Goal: Task Accomplishment & Management: Complete application form

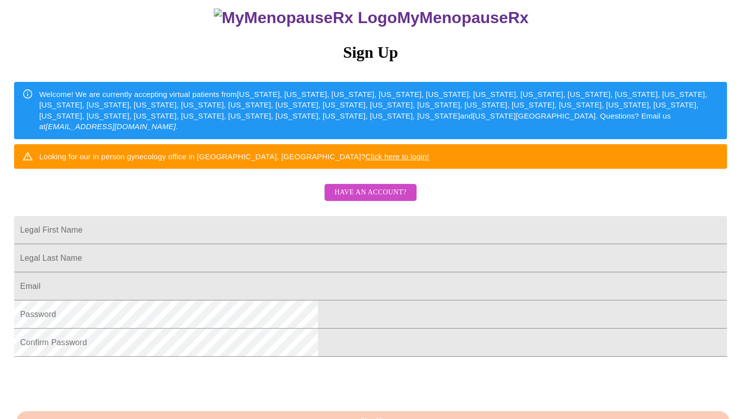
scroll to position [217, 0]
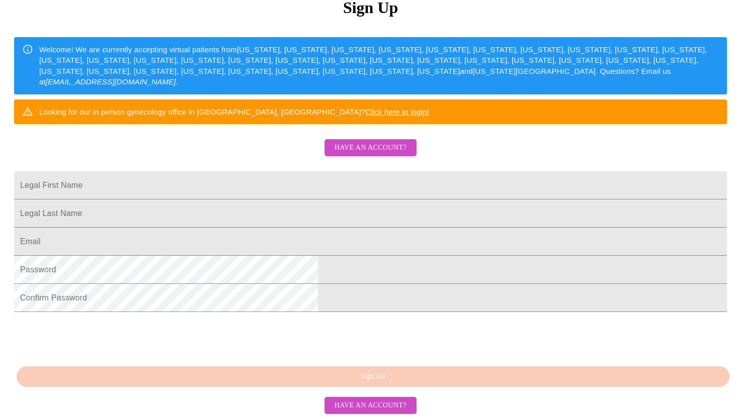
click at [390, 142] on span "Have an account?" at bounding box center [370, 148] width 72 height 13
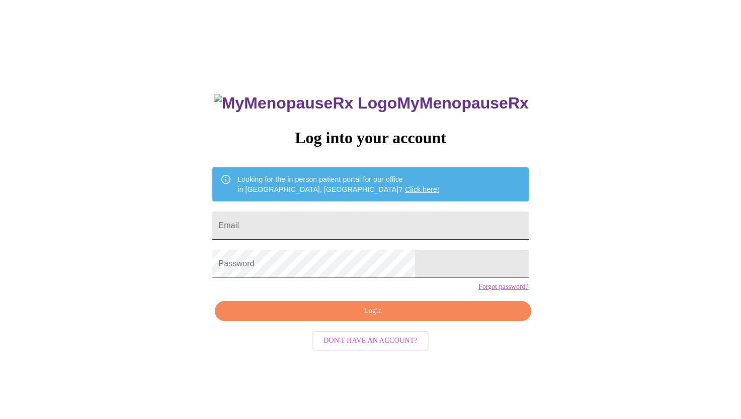
click at [414, 222] on input "Email" at bounding box center [370, 226] width 316 height 28
type input "wzhou287@yahoo.com"
click at [478, 291] on link "Forgot password?" at bounding box center [503, 287] width 50 height 8
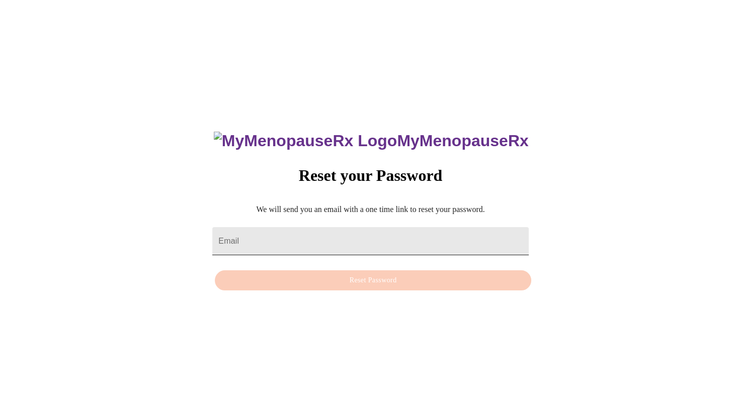
click at [424, 233] on input "Email" at bounding box center [370, 241] width 316 height 28
type input "wzhou287@yahoo.com"
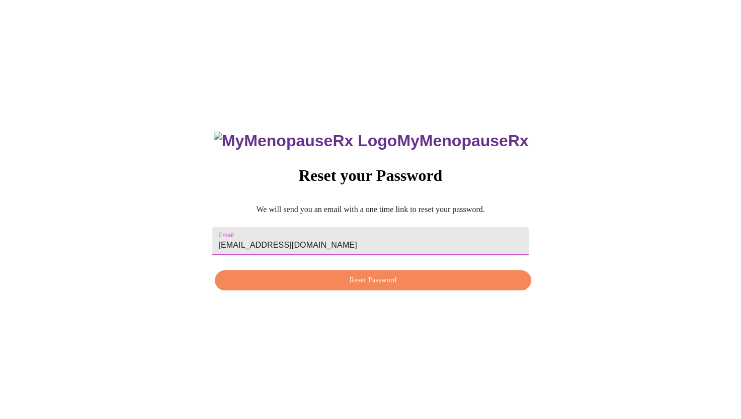
click at [450, 281] on span "Reset Password" at bounding box center [372, 281] width 293 height 13
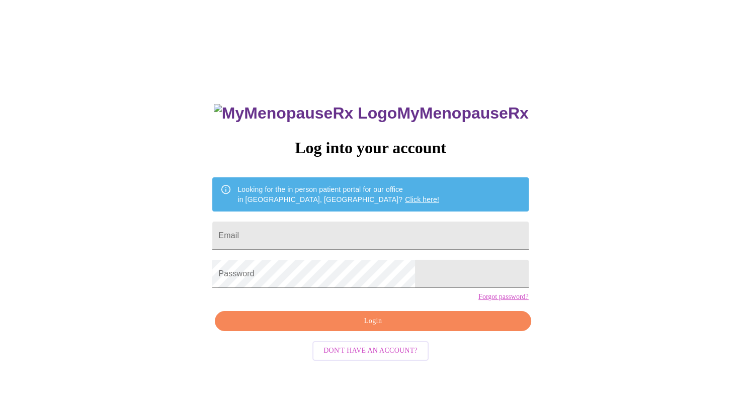
scroll to position [10, 0]
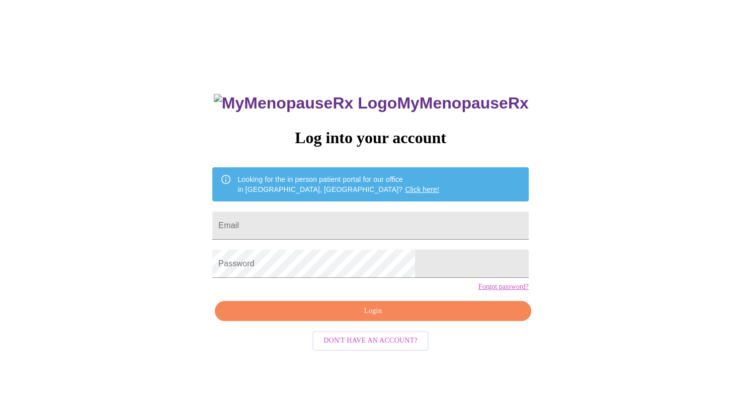
scroll to position [217, 0]
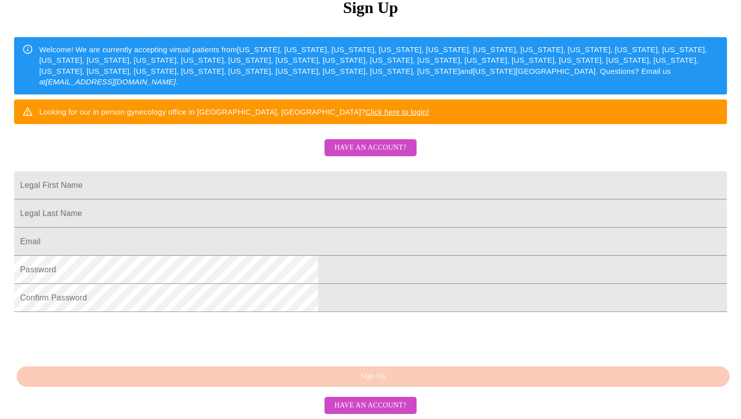
click at [393, 142] on span "Have an account?" at bounding box center [370, 148] width 72 height 13
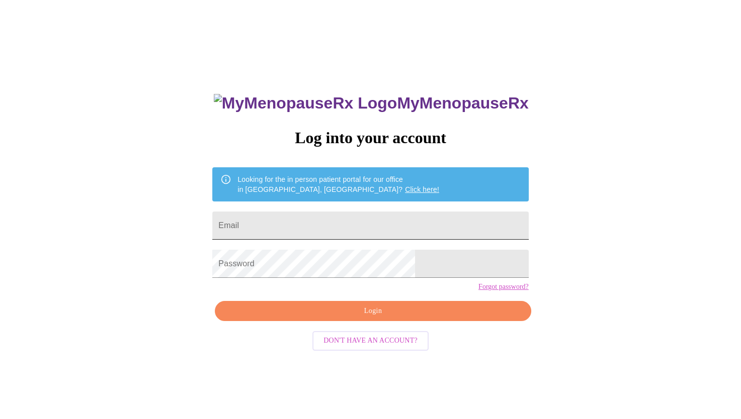
click at [409, 223] on input "Email" at bounding box center [370, 226] width 316 height 28
type input "wzhou287@yahoo.com"
click at [397, 318] on span "Login" at bounding box center [372, 311] width 293 height 13
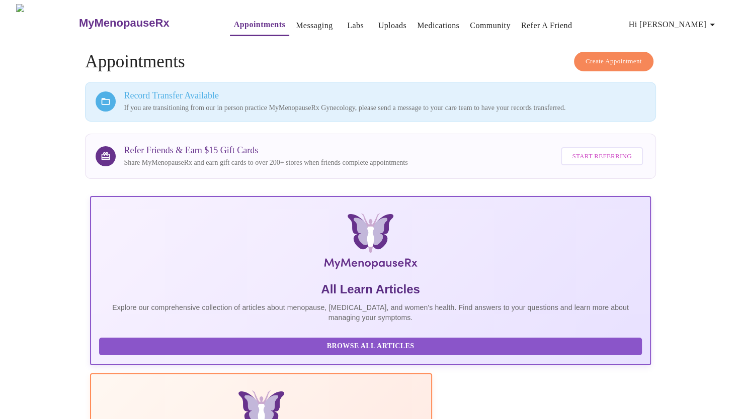
click at [691, 26] on span "Hi [PERSON_NAME]" at bounding box center [674, 25] width 90 height 14
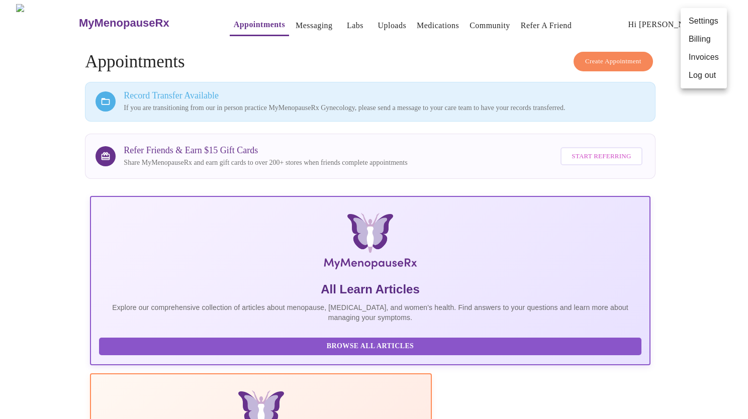
click at [707, 141] on div at bounding box center [374, 209] width 748 height 419
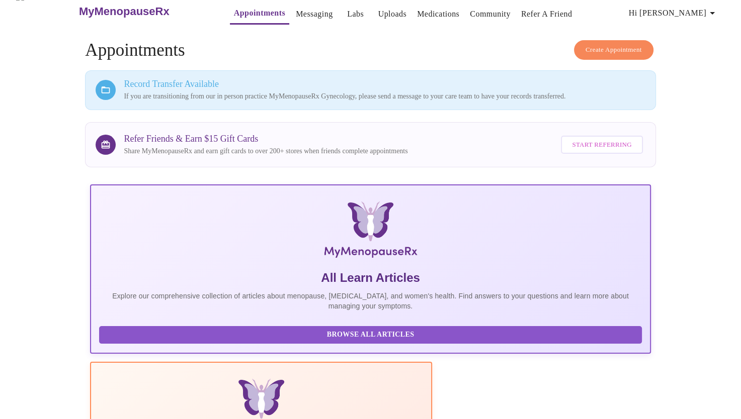
scroll to position [12, 0]
click at [239, 9] on link "Appointments" at bounding box center [259, 13] width 51 height 14
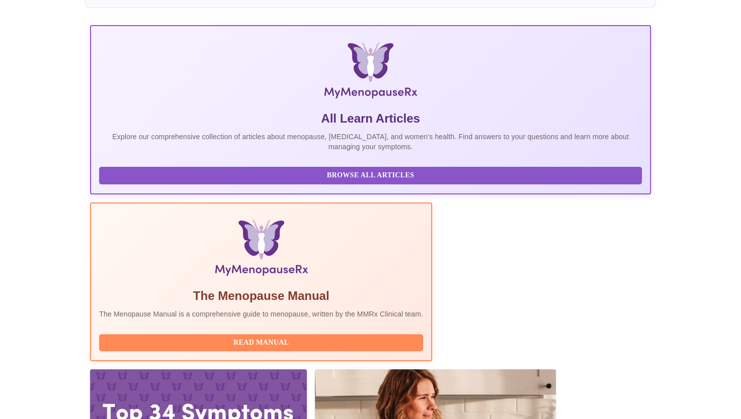
scroll to position [181, 0]
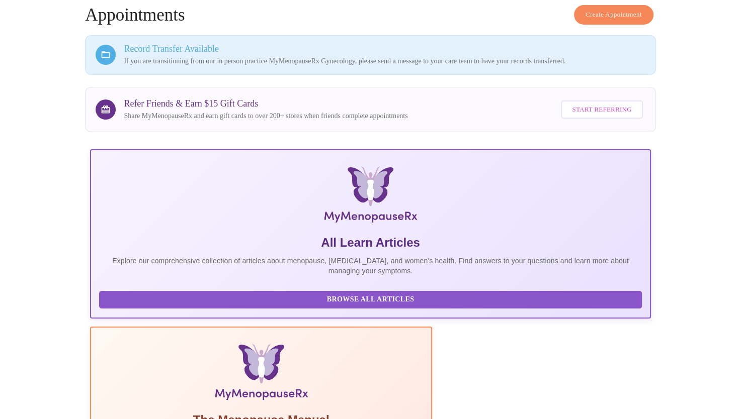
scroll to position [0, 0]
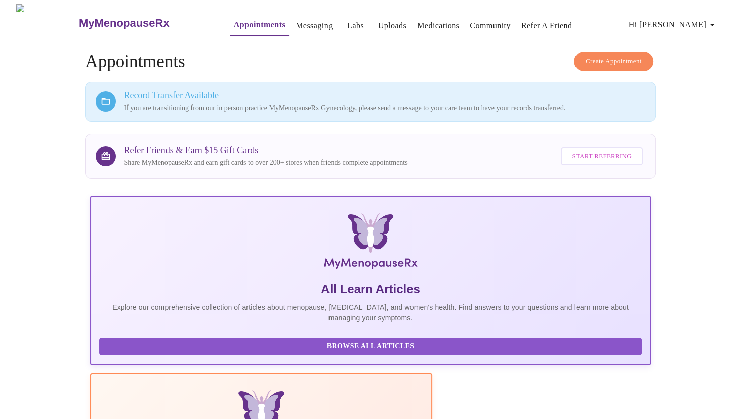
click at [695, 29] on button "Hi [PERSON_NAME]" at bounding box center [674, 25] width 98 height 20
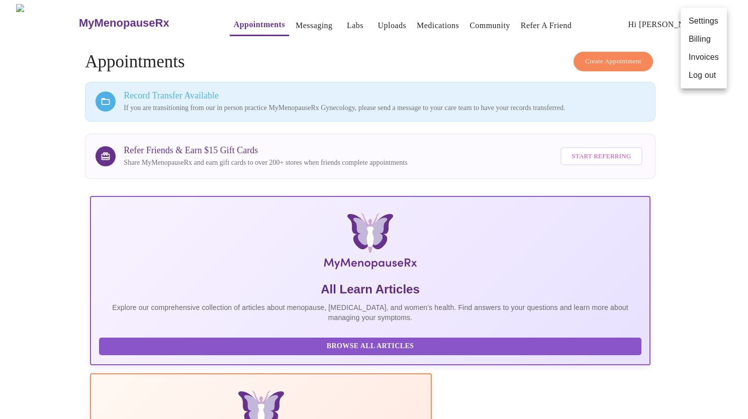
click at [289, 20] on div at bounding box center [374, 209] width 748 height 419
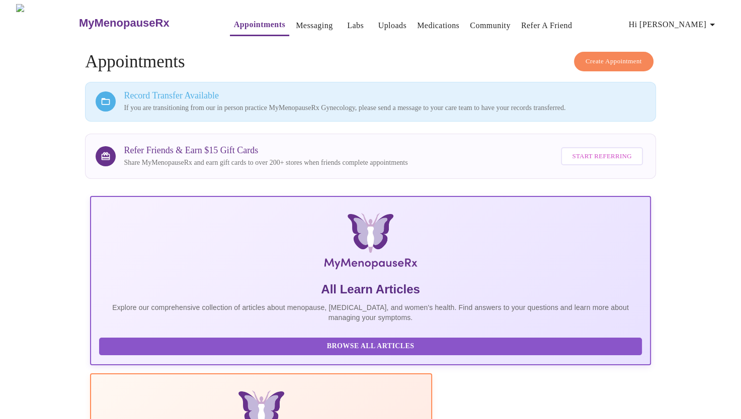
click at [296, 20] on link "Messaging" at bounding box center [314, 26] width 37 height 14
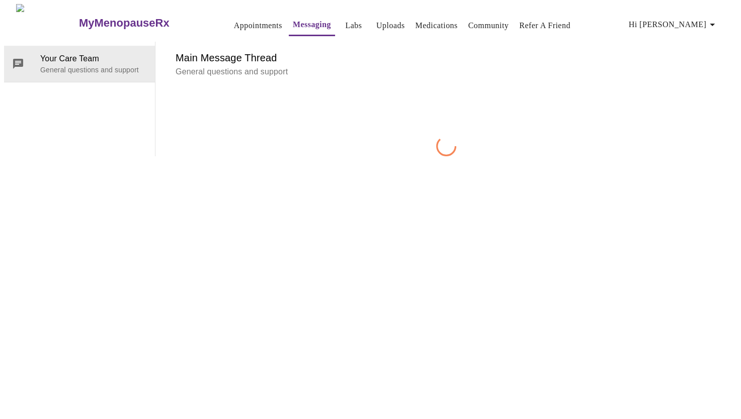
scroll to position [38, 0]
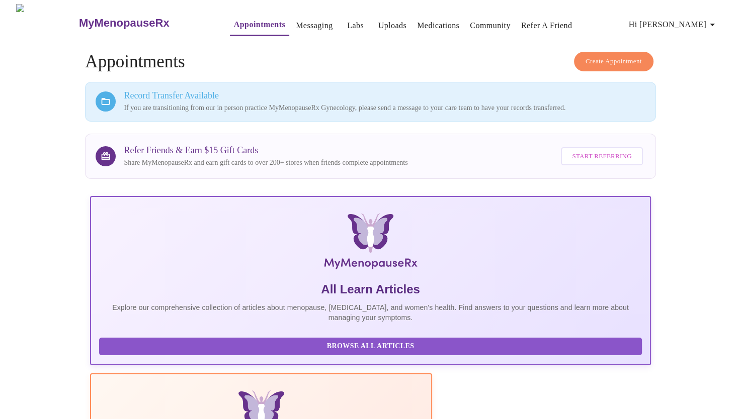
click at [715, 24] on icon "button" at bounding box center [711, 25] width 5 height 3
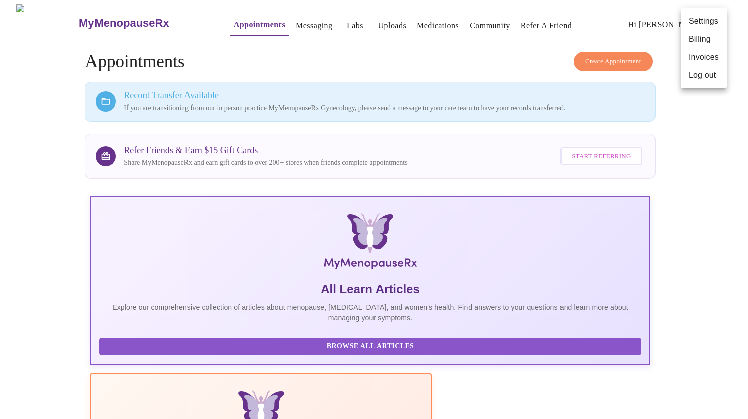
click at [698, 19] on li "Settings" at bounding box center [704, 21] width 46 height 18
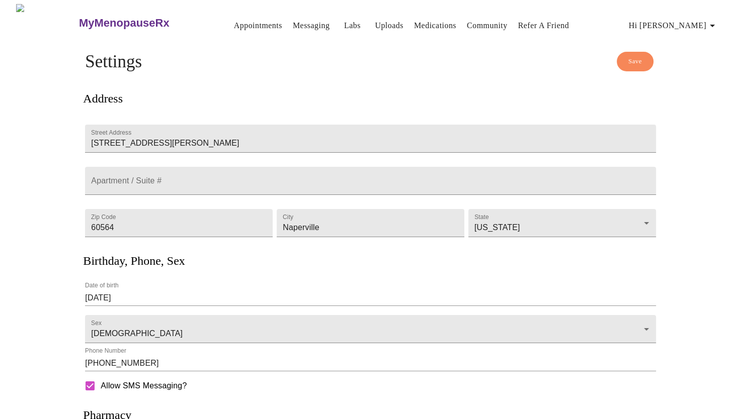
click at [235, 22] on link "Appointments" at bounding box center [258, 26] width 48 height 14
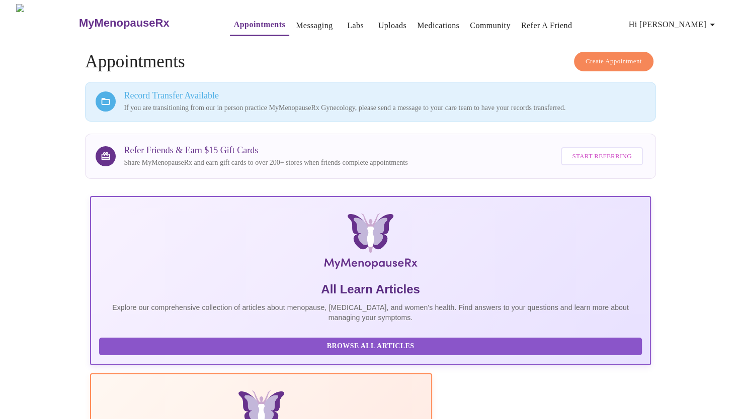
click at [554, 97] on h3 "Record Transfer Available" at bounding box center [384, 96] width 521 height 11
click at [208, 91] on h3 "Record Transfer Available" at bounding box center [384, 96] width 521 height 11
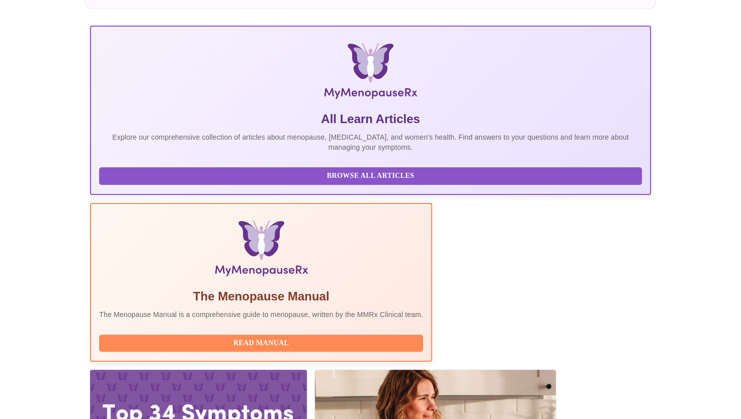
scroll to position [181, 0]
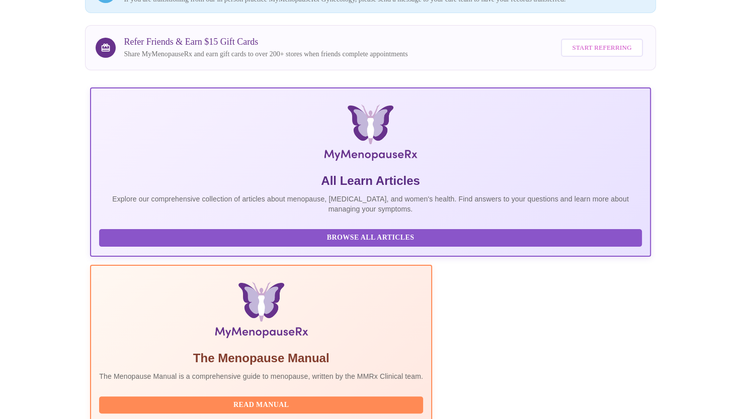
scroll to position [102, 0]
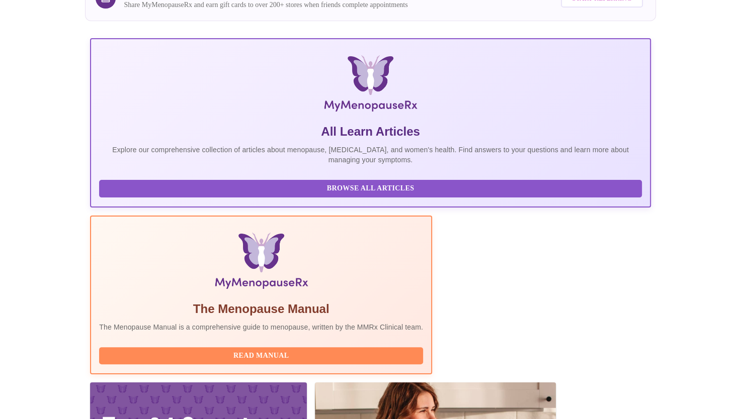
scroll to position [181, 0]
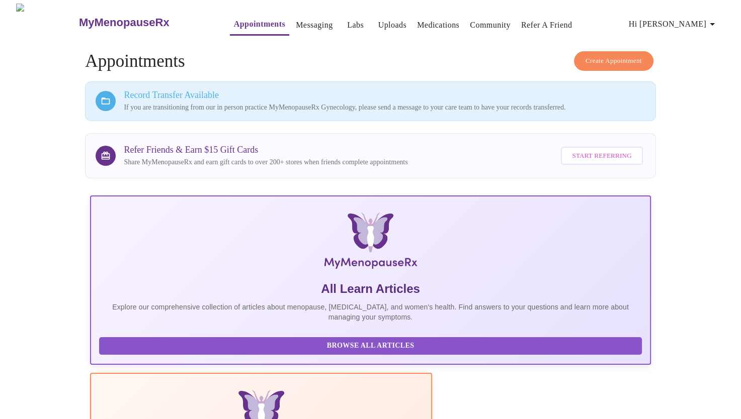
scroll to position [0, 0]
click at [347, 25] on link "Labs" at bounding box center [355, 26] width 17 height 14
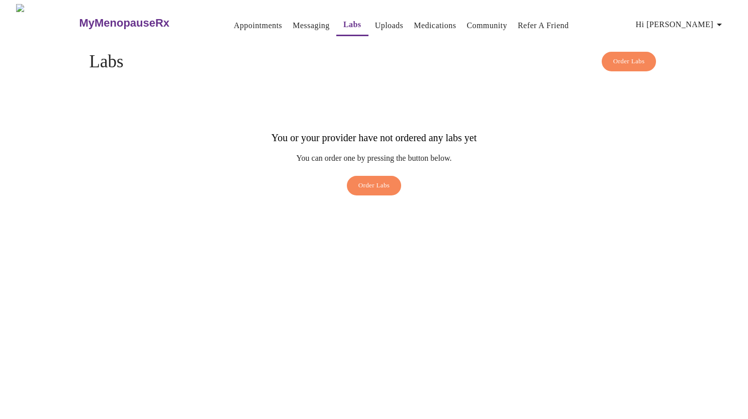
click at [424, 22] on link "Medications" at bounding box center [435, 26] width 42 height 14
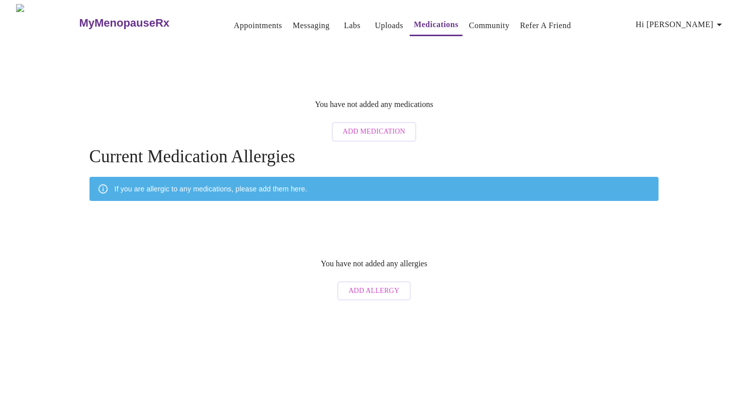
click at [344, 22] on link "Labs" at bounding box center [352, 26] width 17 height 14
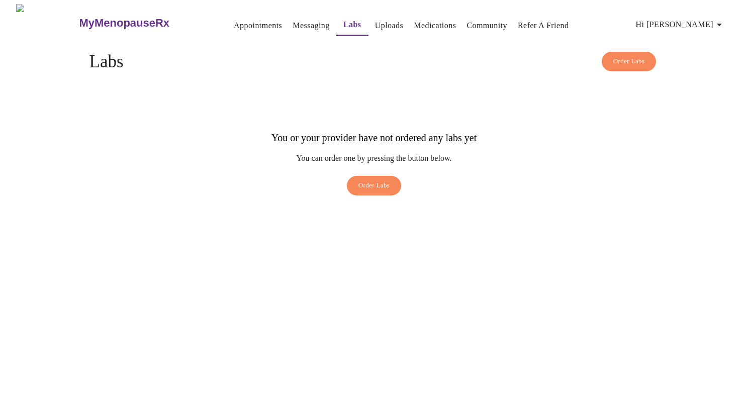
click at [296, 25] on link "Messaging" at bounding box center [311, 26] width 37 height 14
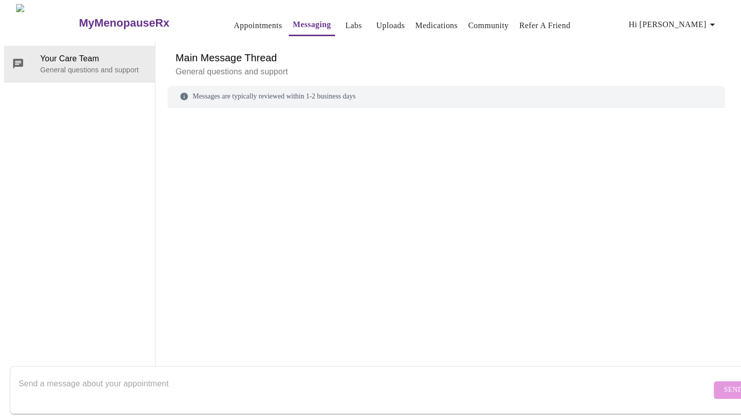
click at [376, 23] on link "Uploads" at bounding box center [390, 26] width 29 height 14
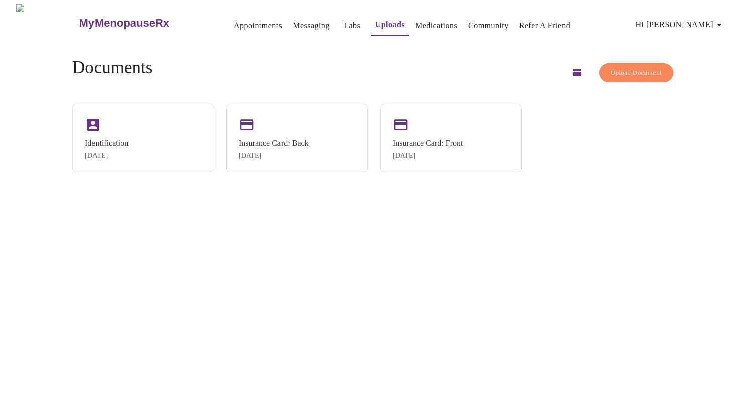
click at [419, 24] on link "Medications" at bounding box center [436, 26] width 42 height 14
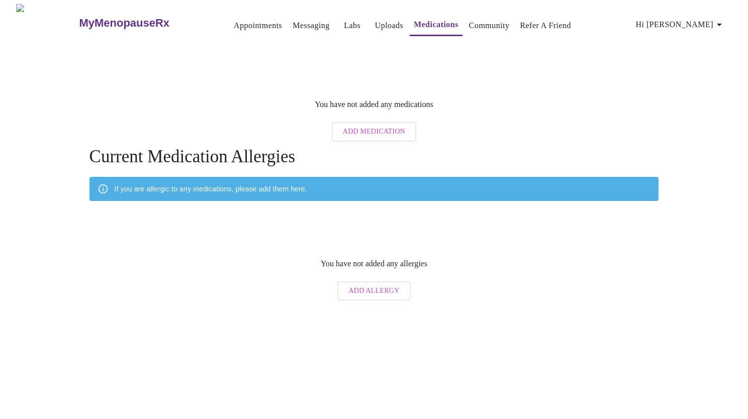
click at [473, 22] on link "Community" at bounding box center [489, 26] width 41 height 14
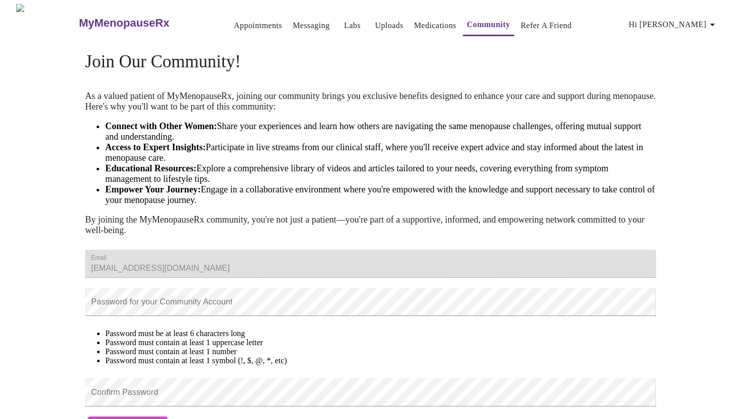
click at [235, 22] on link "Appointments" at bounding box center [258, 26] width 48 height 14
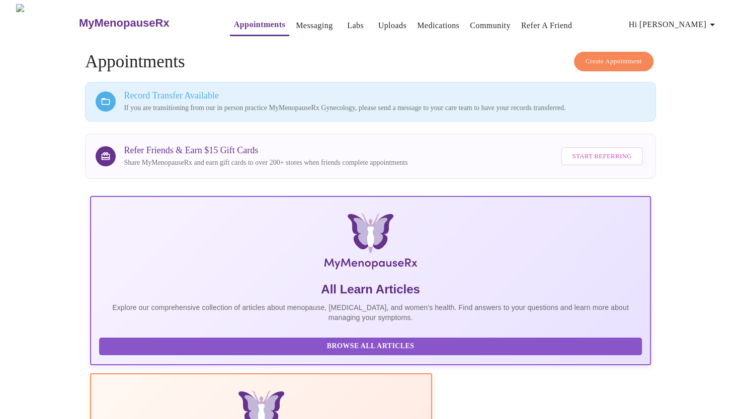
click at [702, 26] on span "Hi [PERSON_NAME]" at bounding box center [674, 25] width 90 height 14
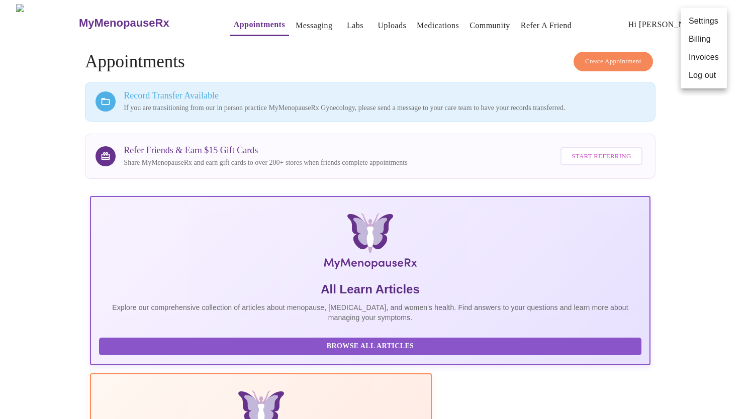
click at [709, 26] on li "Settings" at bounding box center [704, 21] width 46 height 18
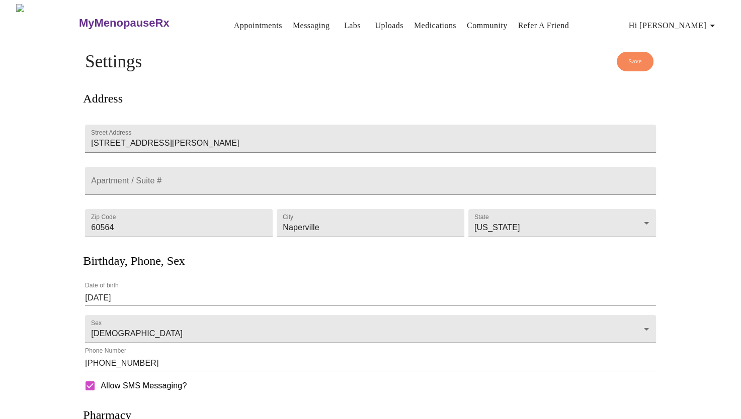
click at [547, 330] on body "MyMenopauseRx Appointments Messaging Labs Uploads Medications Community Refer a…" at bounding box center [370, 269] width 733 height 531
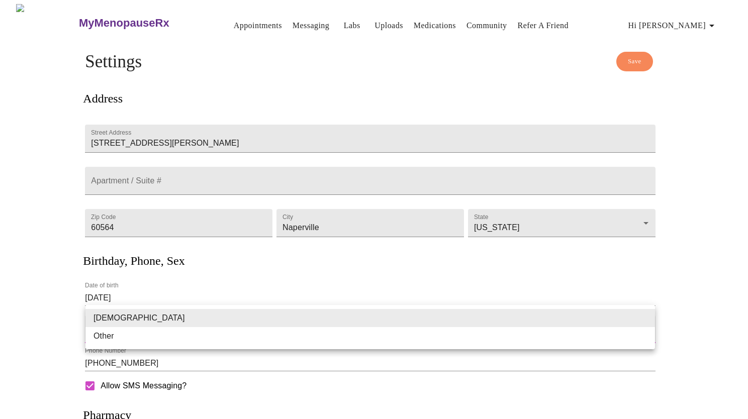
click at [284, 21] on div at bounding box center [374, 209] width 748 height 419
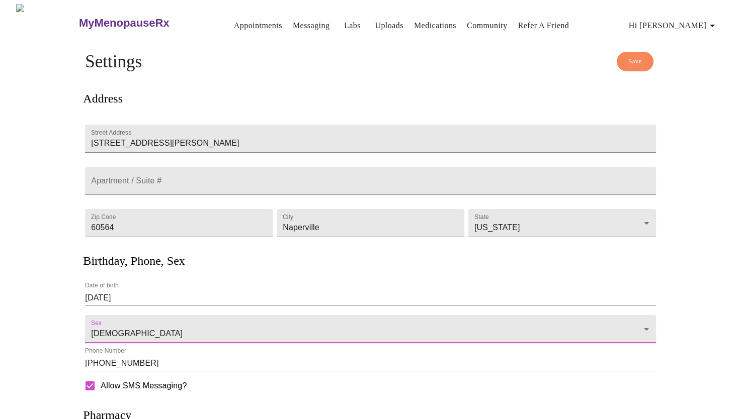
click at [426, 22] on link "Medications" at bounding box center [435, 26] width 42 height 14
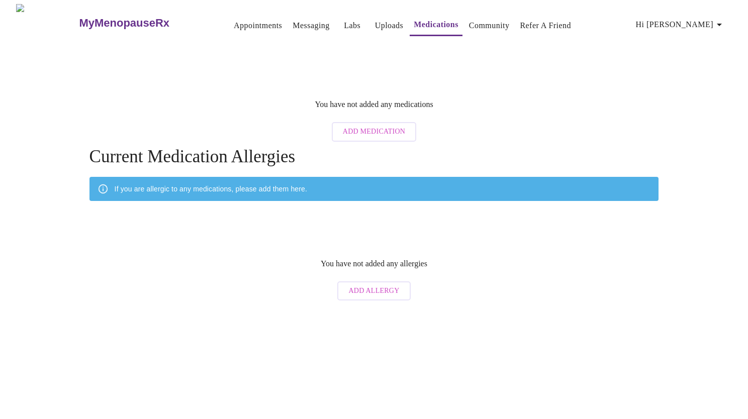
click at [234, 19] on link "Appointments" at bounding box center [258, 26] width 48 height 14
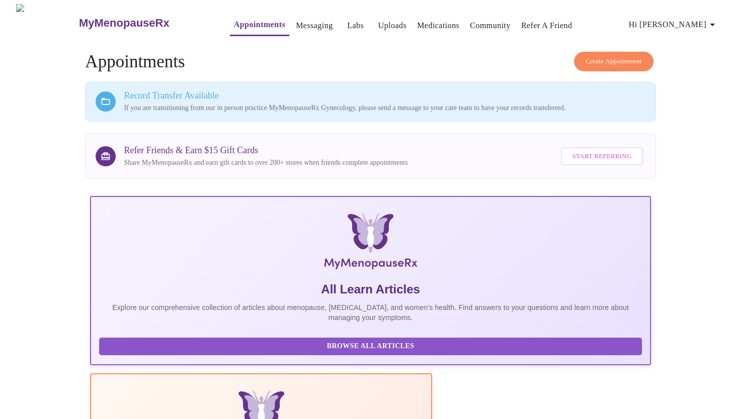
click at [296, 22] on link "Messaging" at bounding box center [314, 26] width 37 height 14
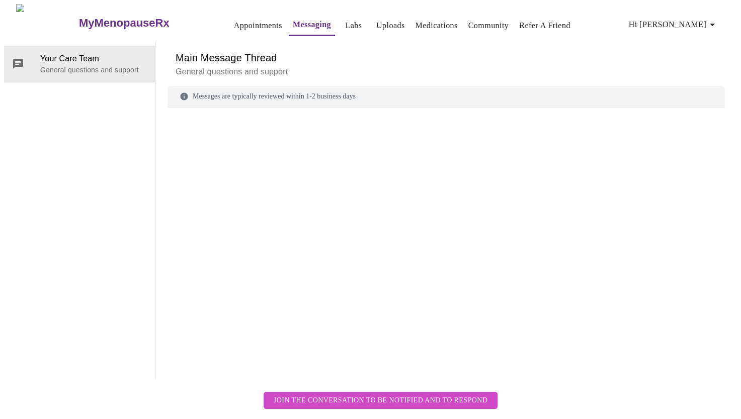
scroll to position [38, 0]
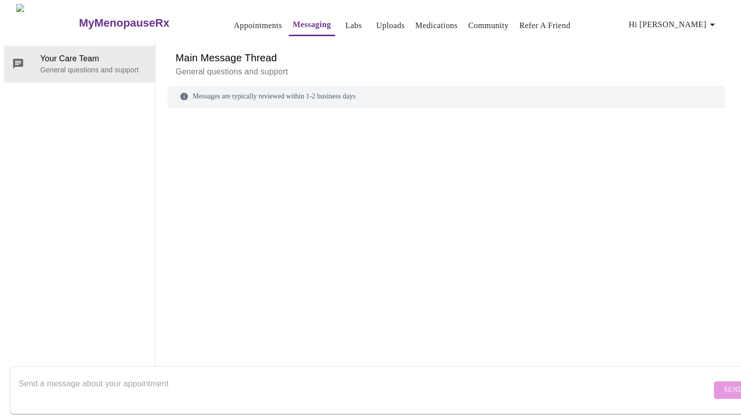
click at [302, 375] on textarea "Send a message about your appointment" at bounding box center [365, 390] width 692 height 32
type textarea "N"
type textarea "Hi I have an appointment scheudled for tomorrow and it is virtual but i have no…"
click at [724, 384] on span "Send" at bounding box center [733, 390] width 19 height 13
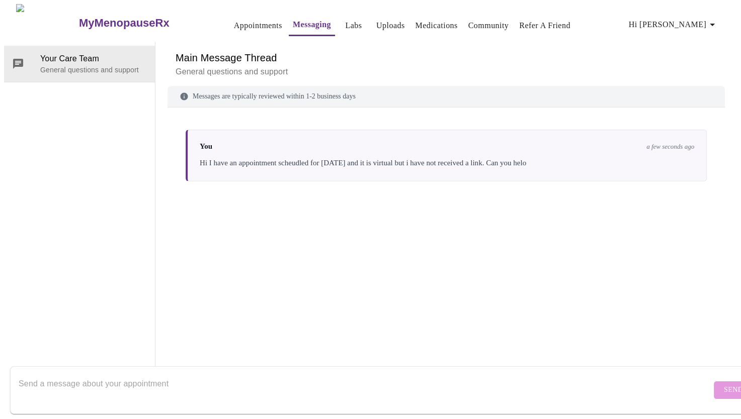
click at [328, 376] on textarea "Send a message about your appointment" at bounding box center [365, 390] width 692 height 32
type textarea "sorry, typo- help"
click at [724, 384] on span "Send" at bounding box center [733, 390] width 19 height 13
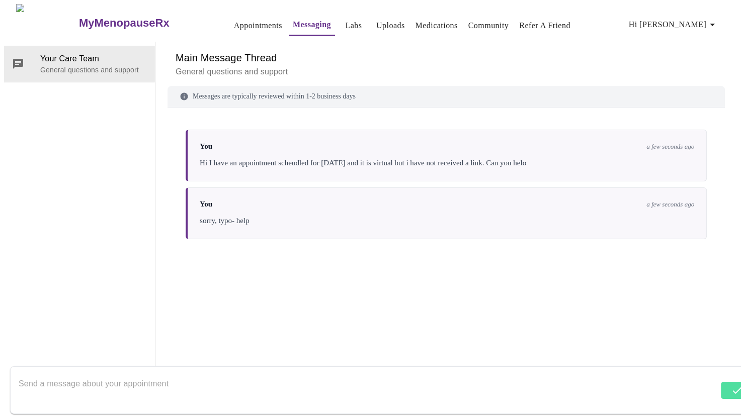
click at [537, 23] on link "Refer a Friend" at bounding box center [544, 26] width 51 height 14
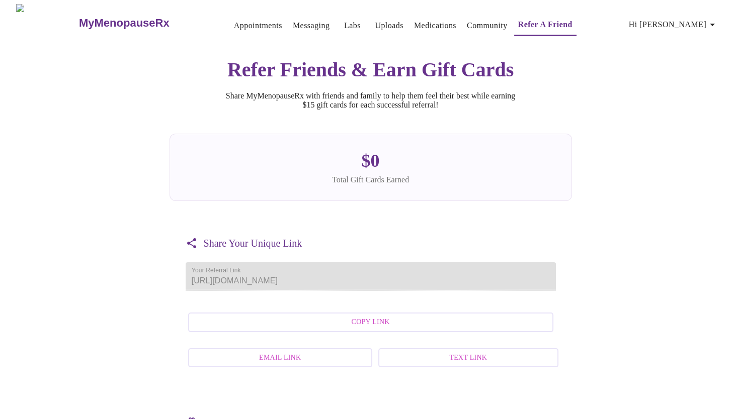
click at [475, 20] on link "Community" at bounding box center [487, 26] width 41 height 14
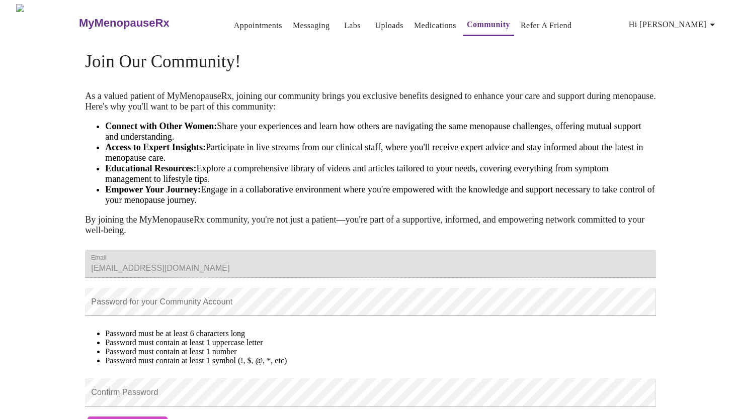
click at [414, 22] on link "Medications" at bounding box center [435, 26] width 42 height 14
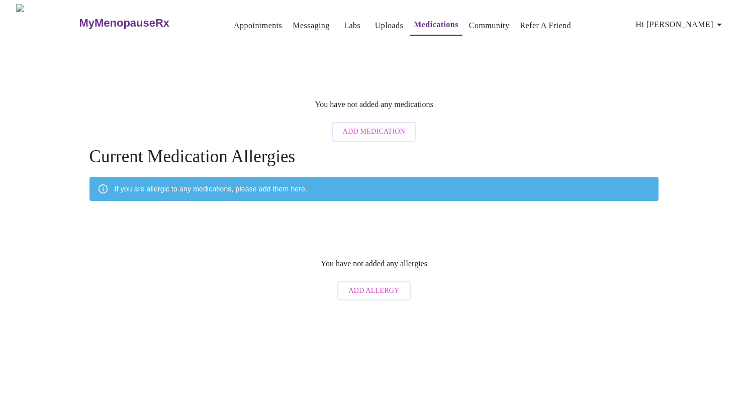
click at [375, 22] on link "Uploads" at bounding box center [389, 26] width 29 height 14
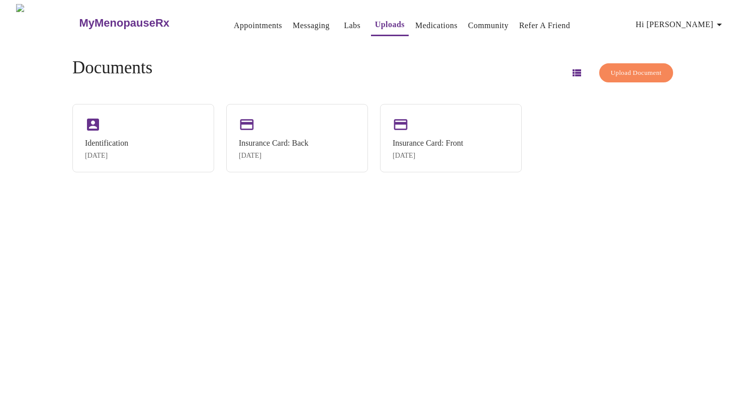
click at [344, 25] on link "Labs" at bounding box center [352, 26] width 17 height 14
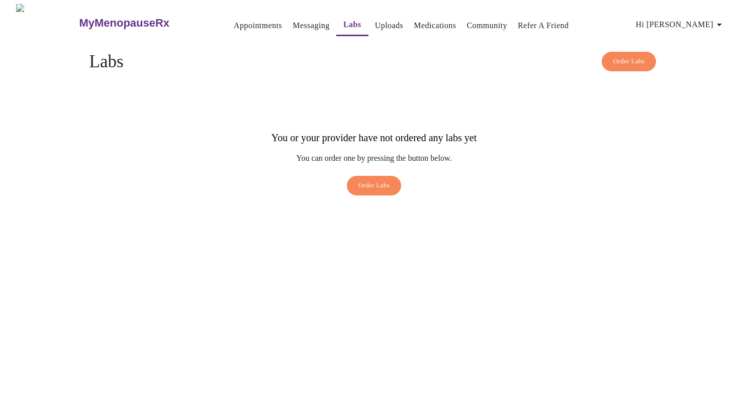
click at [293, 22] on link "Messaging" at bounding box center [311, 26] width 37 height 14
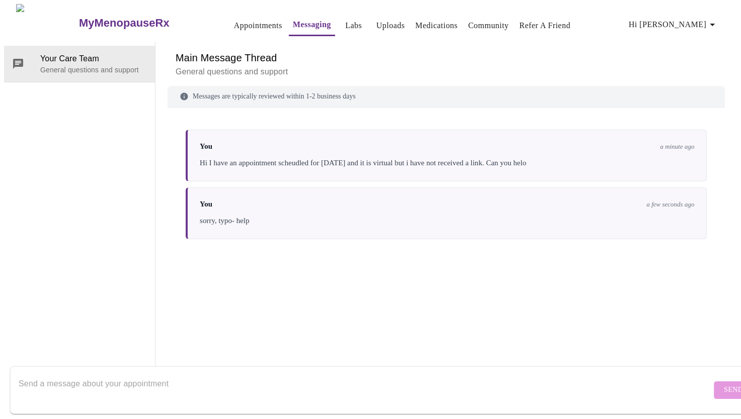
click at [234, 23] on link "Appointments" at bounding box center [258, 26] width 48 height 14
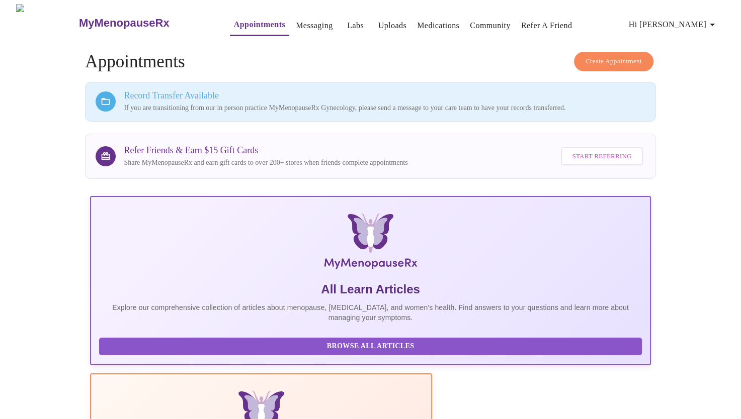
click at [93, 18] on h3 "MyMenopauseRx" at bounding box center [124, 23] width 91 height 13
click at [16, 14] on img at bounding box center [46, 23] width 61 height 38
click at [23, 21] on img at bounding box center [46, 23] width 61 height 38
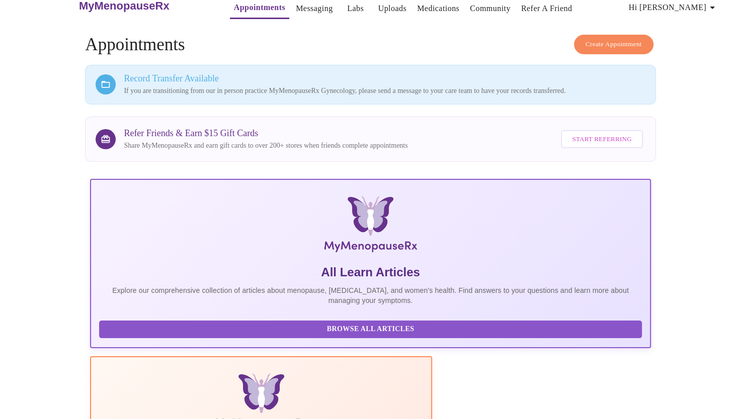
scroll to position [18, 0]
click at [243, 6] on link "Appointments" at bounding box center [259, 7] width 51 height 14
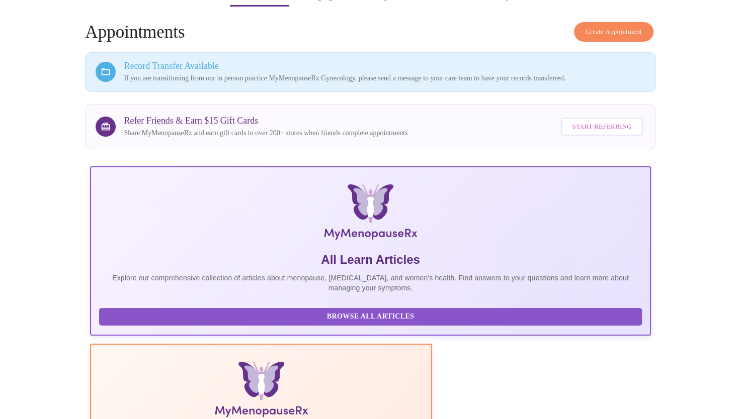
scroll to position [0, 0]
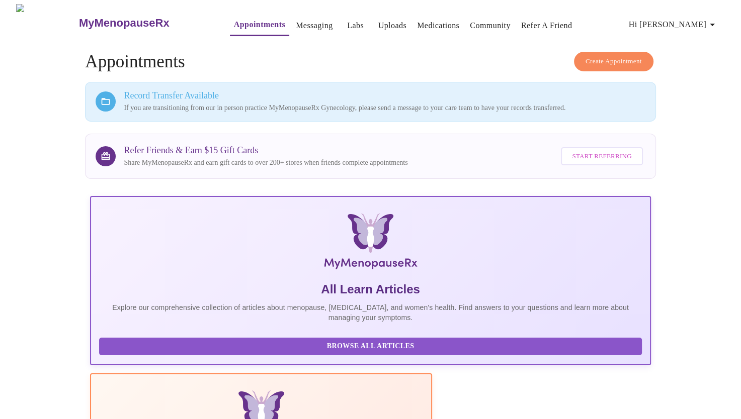
click at [101, 21] on h3 "MyMenopauseRx" at bounding box center [124, 23] width 91 height 13
click at [483, 24] on link "Community" at bounding box center [490, 26] width 41 height 14
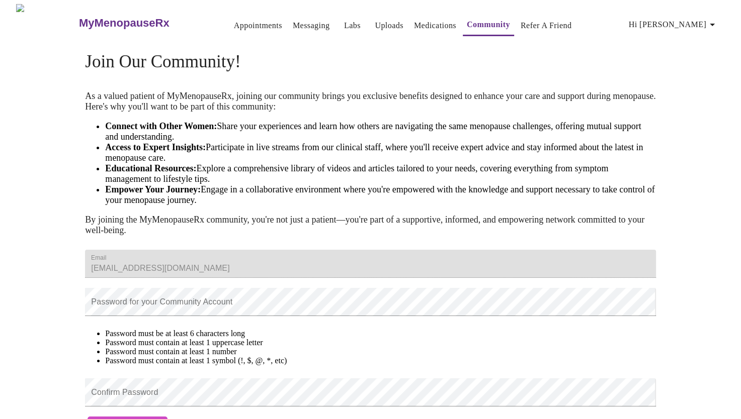
click at [429, 26] on link "Medications" at bounding box center [435, 26] width 42 height 14
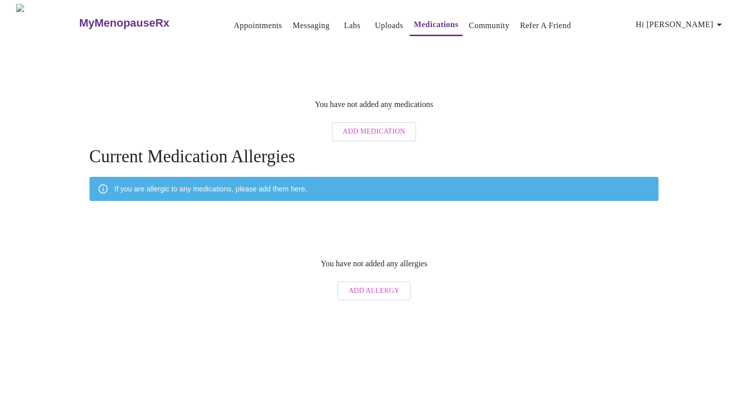
click at [710, 22] on span "Hi [PERSON_NAME]" at bounding box center [681, 25] width 90 height 14
click at [242, 19] on div at bounding box center [374, 209] width 748 height 419
click at [234, 20] on link "Appointments" at bounding box center [258, 26] width 48 height 14
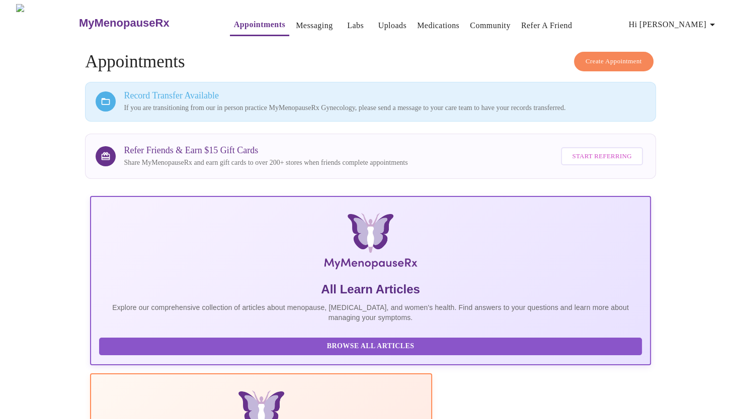
click at [702, 23] on span "Hi [PERSON_NAME]" at bounding box center [674, 25] width 90 height 14
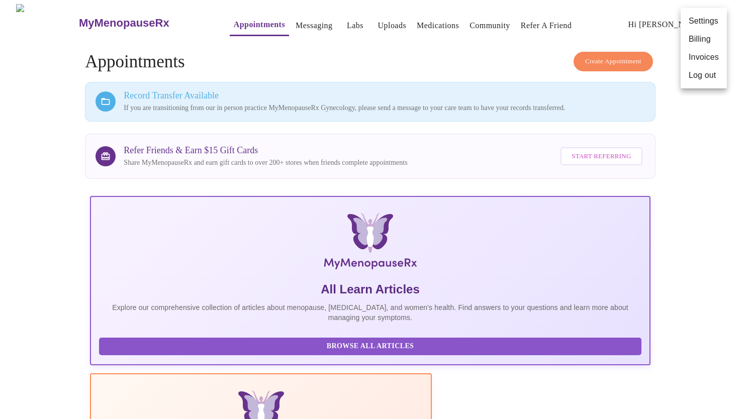
click at [397, 63] on div at bounding box center [374, 209] width 748 height 419
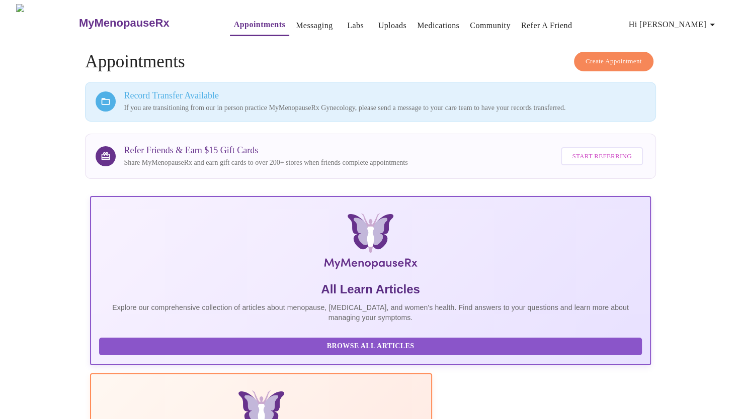
click at [38, 15] on img at bounding box center [46, 23] width 61 height 38
click at [36, 10] on img at bounding box center [46, 23] width 61 height 38
click at [699, 21] on span "Hi [PERSON_NAME]" at bounding box center [674, 25] width 90 height 14
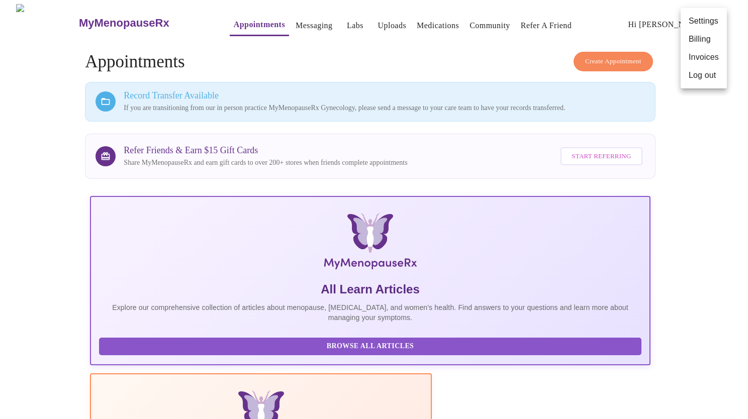
click at [706, 62] on li "Invoices" at bounding box center [704, 57] width 46 height 18
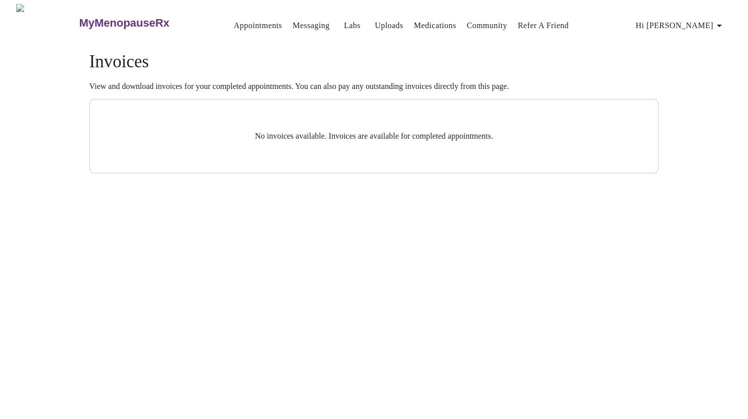
click at [720, 20] on icon "button" at bounding box center [719, 26] width 12 height 12
click at [710, 42] on li "Billing" at bounding box center [711, 40] width 46 height 18
click at [242, 26] on link "Appointments" at bounding box center [258, 26] width 48 height 14
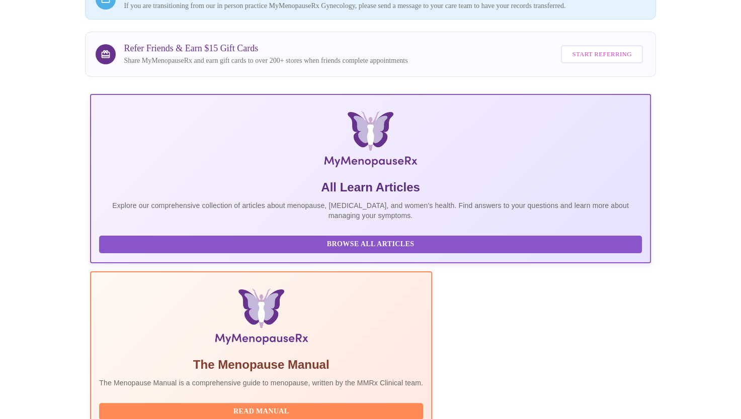
scroll to position [181, 0]
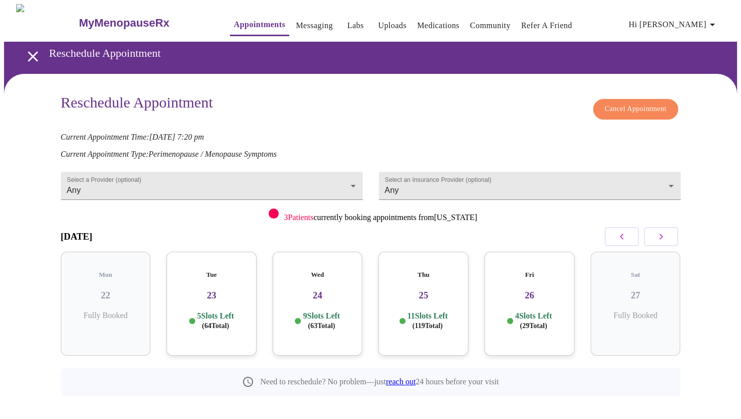
click at [208, 290] on h3 "23" at bounding box center [211, 295] width 74 height 11
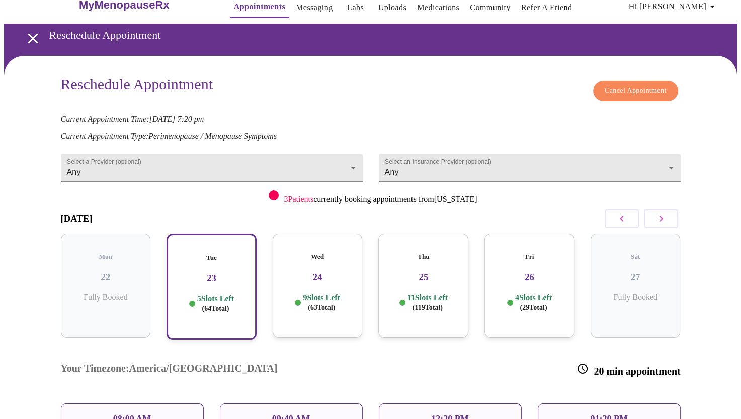
scroll to position [135, 0]
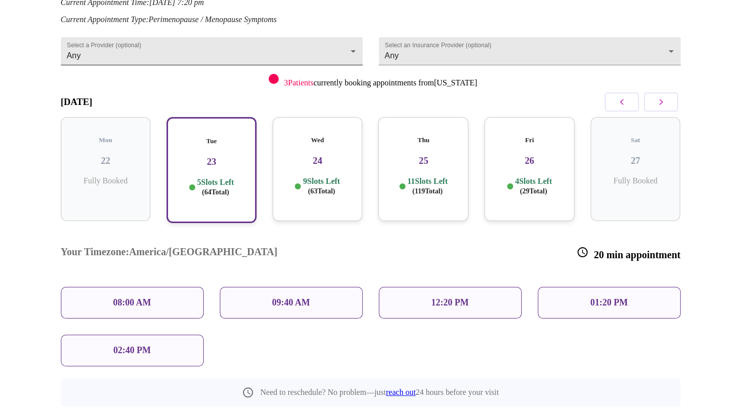
click at [309, 56] on body "MyMenopauseRx Appointments Messaging Labs Uploads Medications Community Refer a…" at bounding box center [370, 160] width 733 height 583
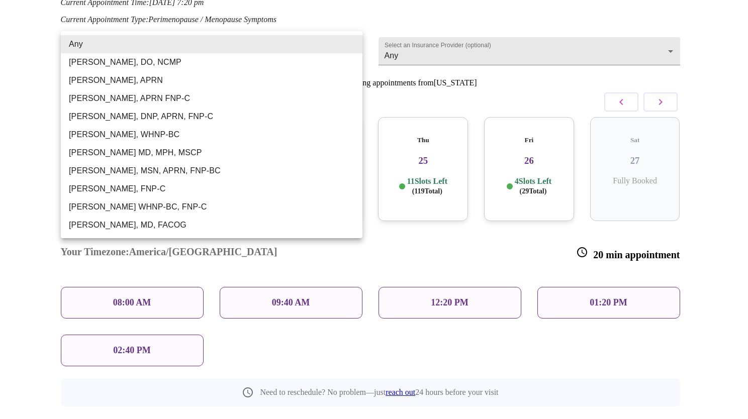
click at [134, 82] on li "Emilie McLain, APRN" at bounding box center [212, 80] width 302 height 18
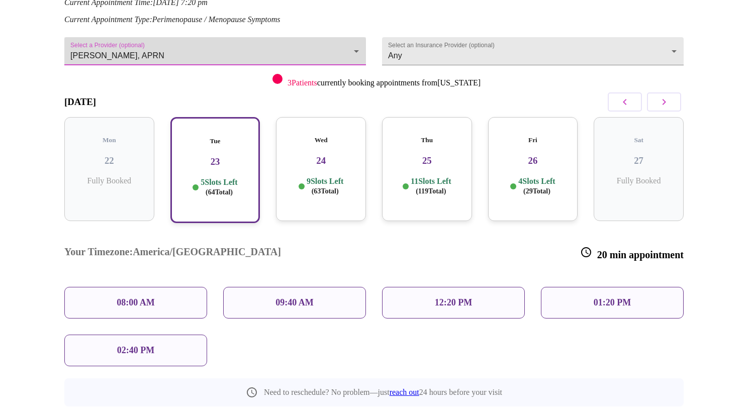
type input "Emilie McLain, APRN"
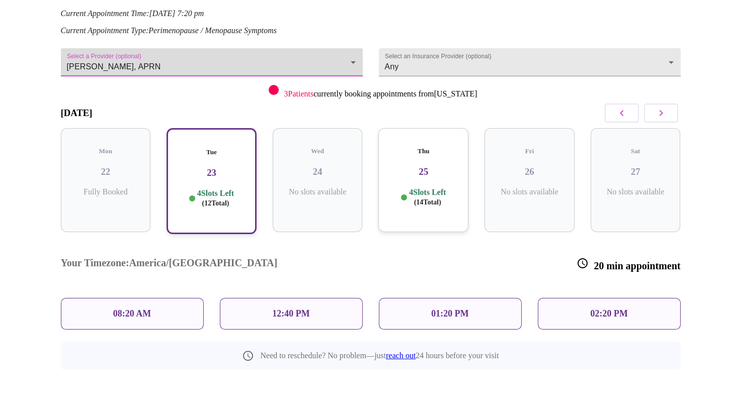
scroll to position [84, 0]
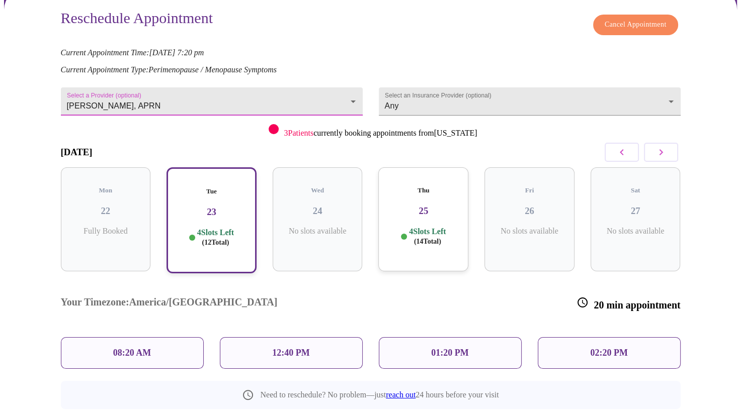
click at [149, 348] on p "08:20 AM" at bounding box center [132, 353] width 38 height 11
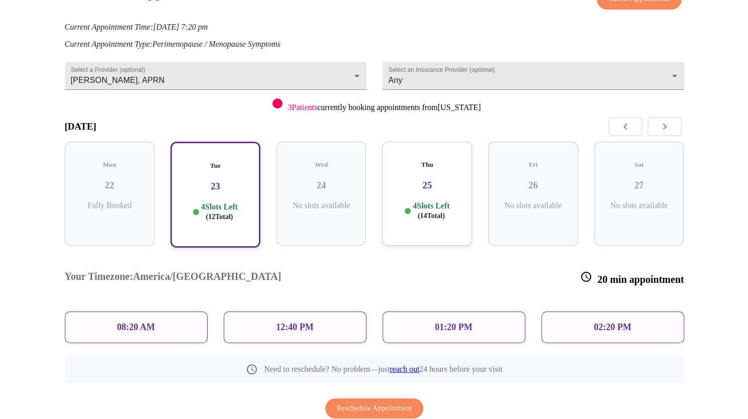
scroll to position [124, 0]
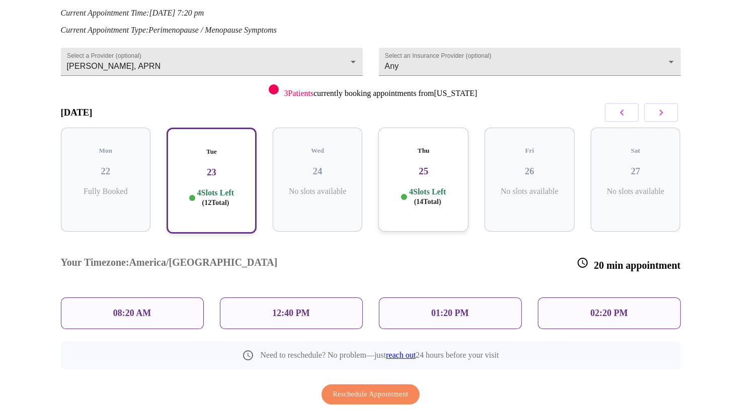
click at [143, 298] on div "08:20 AM" at bounding box center [132, 314] width 143 height 32
click at [140, 298] on div "08:20 AM" at bounding box center [132, 314] width 143 height 32
click at [165, 298] on div "08:20 AM" at bounding box center [132, 314] width 143 height 32
click at [160, 298] on div "08:20 AM" at bounding box center [132, 314] width 143 height 32
click at [337, 298] on div "12:40 PM" at bounding box center [291, 314] width 143 height 32
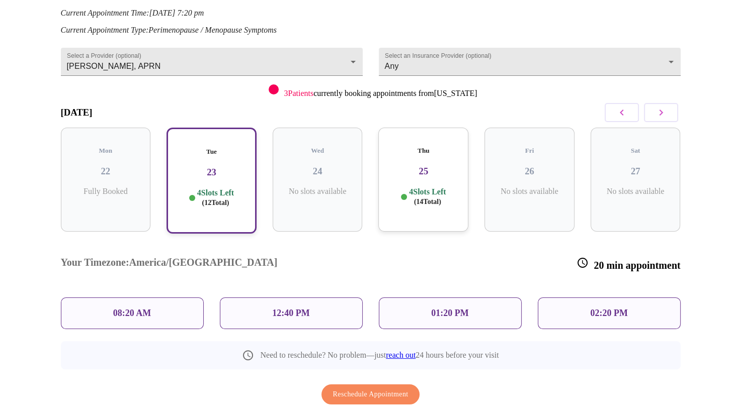
click at [337, 298] on div "12:40 PM" at bounding box center [291, 314] width 143 height 32
click at [486, 298] on div "01:20 PM" at bounding box center [450, 314] width 143 height 32
click at [472, 298] on div "01:20 PM" at bounding box center [450, 314] width 143 height 32
click at [442, 308] on p "01:20 PM" at bounding box center [449, 313] width 37 height 11
click at [453, 308] on p "01:20 PM" at bounding box center [449, 313] width 37 height 11
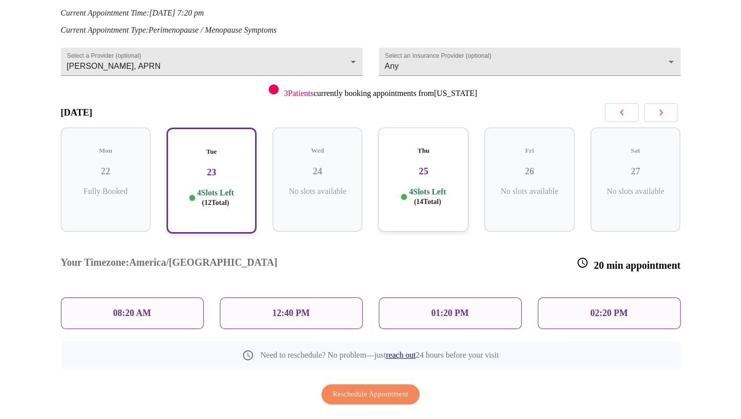
click at [310, 298] on div "12:40 PM" at bounding box center [291, 314] width 143 height 32
click at [391, 389] on span "Reschedule Appointment" at bounding box center [370, 395] width 75 height 13
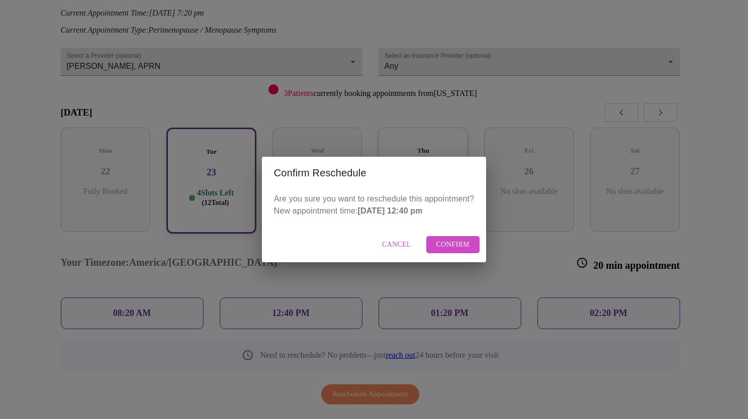
click at [457, 248] on span "Confirm" at bounding box center [453, 245] width 34 height 13
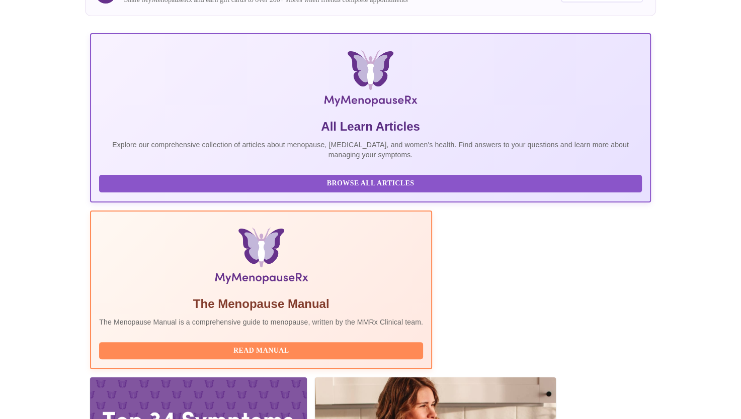
scroll to position [181, 0]
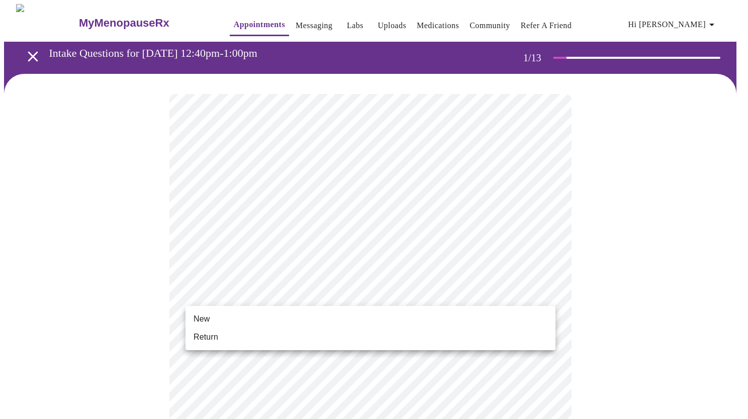
click at [200, 318] on span "New" at bounding box center [202, 319] width 16 height 12
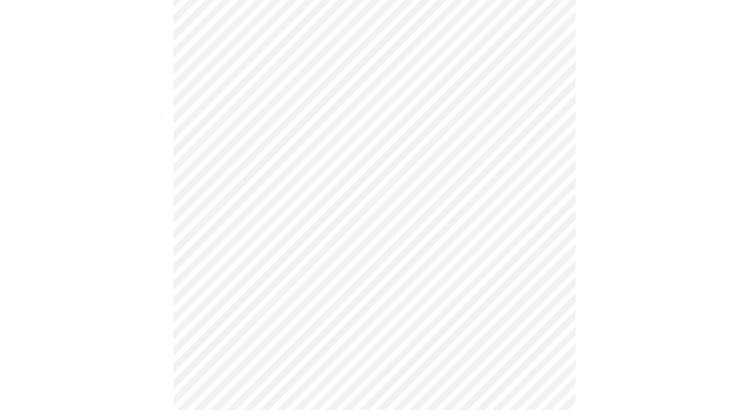
scroll to position [484, 0]
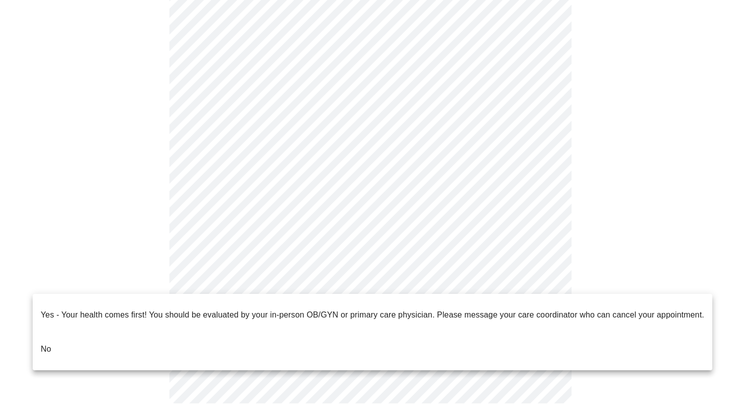
click at [375, 349] on li "No" at bounding box center [373, 349] width 680 height 34
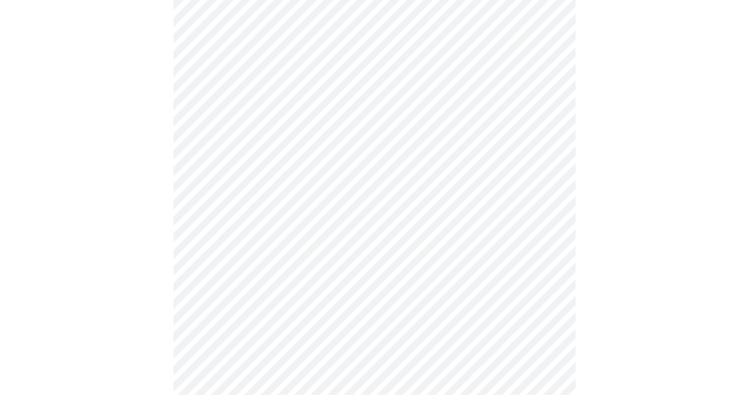
scroll to position [0, 0]
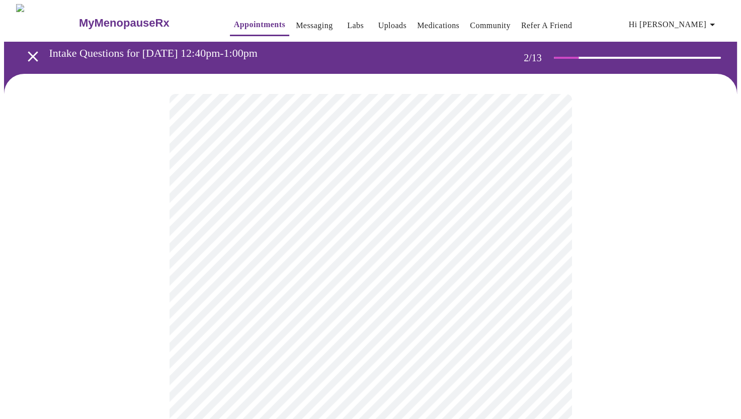
click at [492, 206] on body "MyMenopauseRx Appointments Messaging Labs Uploads Medications Community Refer a…" at bounding box center [370, 306] width 733 height 604
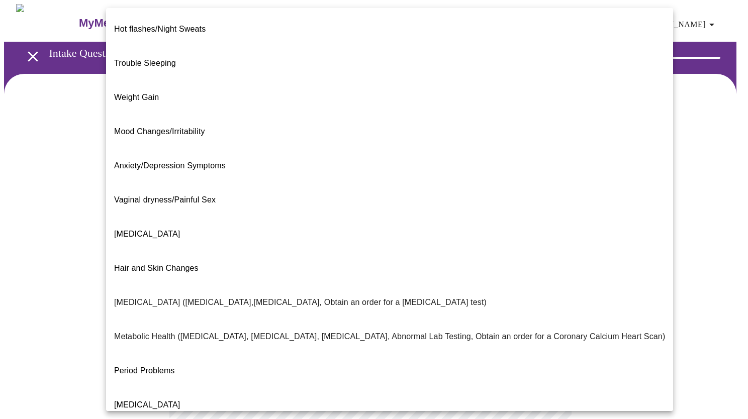
click at [169, 80] on li "Weight Gain" at bounding box center [389, 97] width 567 height 34
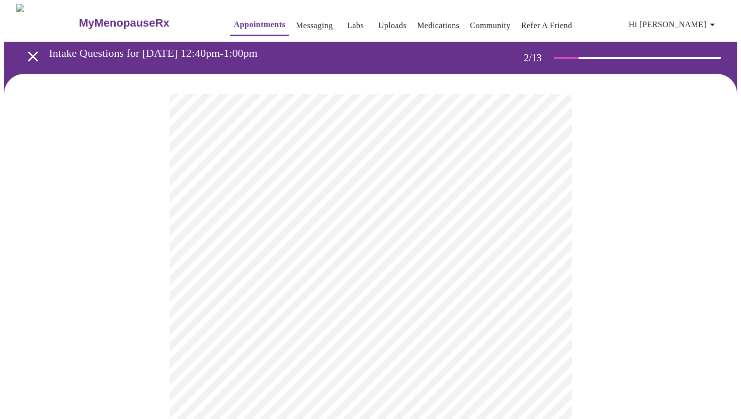
click at [470, 217] on body "MyMenopauseRx Appointments Messaging Labs Uploads Medications Community Refer a…" at bounding box center [370, 303] width 733 height 598
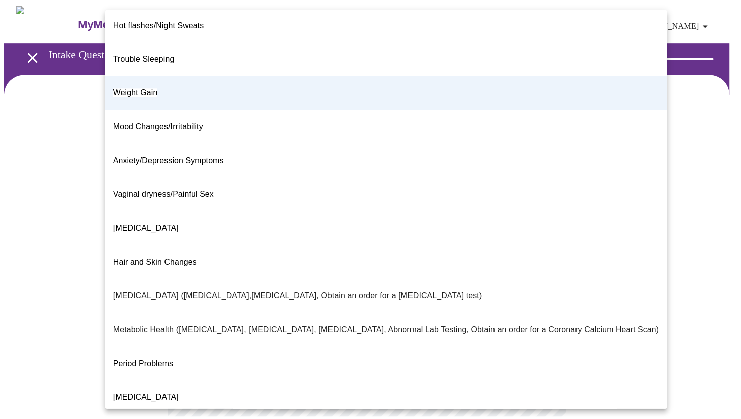
scroll to position [2, 0]
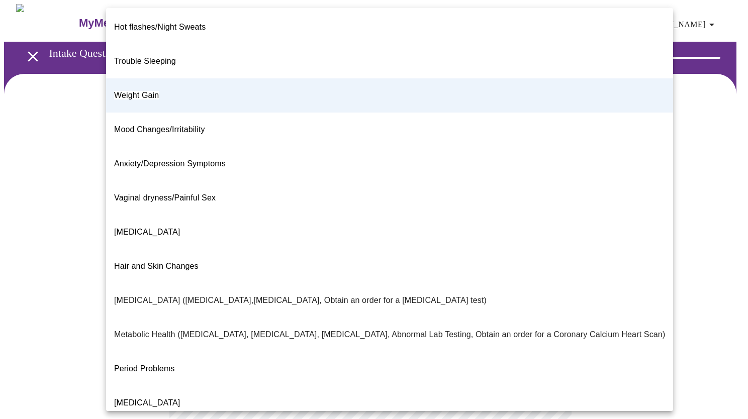
click at [680, 183] on div at bounding box center [374, 209] width 748 height 419
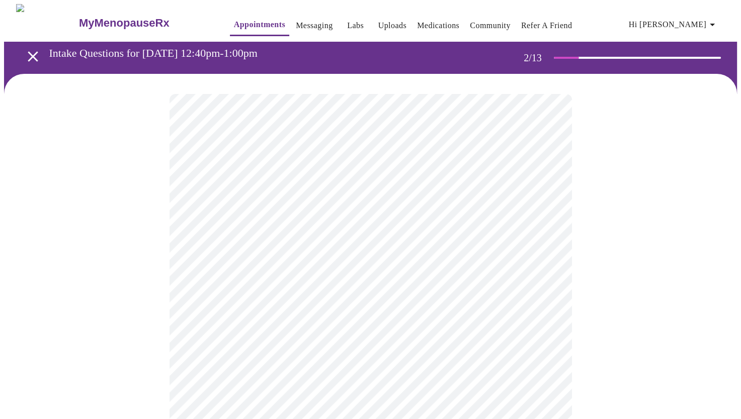
click at [477, 312] on body "MyMenopauseRx Appointments Messaging Labs Uploads Medications Community Refer a…" at bounding box center [370, 303] width 733 height 598
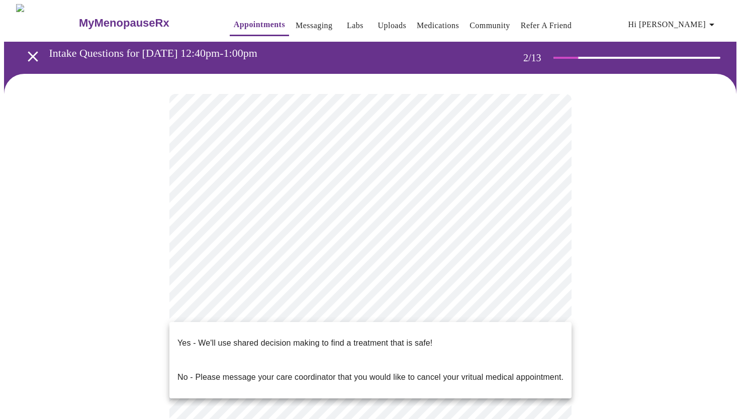
click at [354, 341] on span "Yes - We'll use shared decision making to find a treatment that is safe!" at bounding box center [304, 343] width 255 height 28
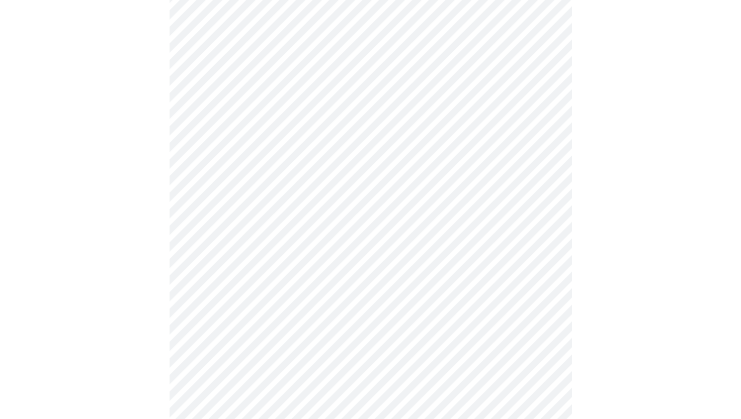
scroll to position [0, 0]
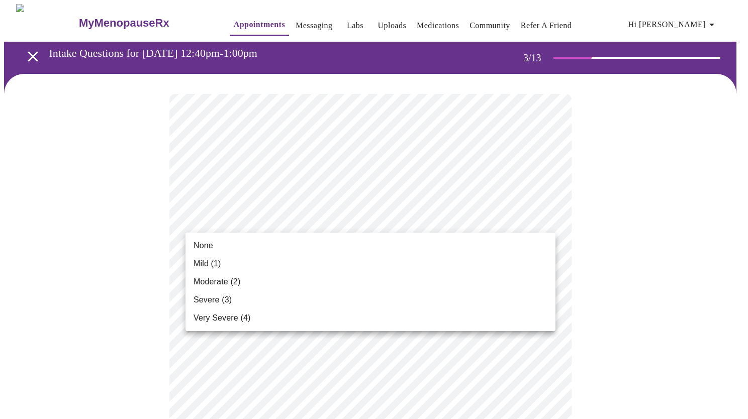
click at [247, 246] on li "None" at bounding box center [371, 246] width 370 height 18
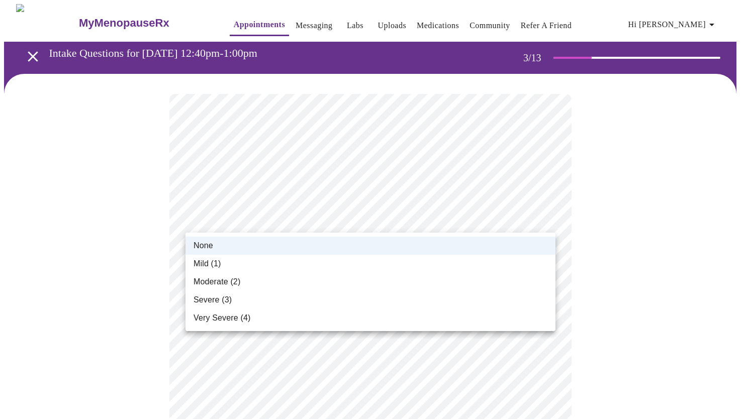
click at [217, 267] on span "Mild (1)" at bounding box center [208, 264] width 28 height 12
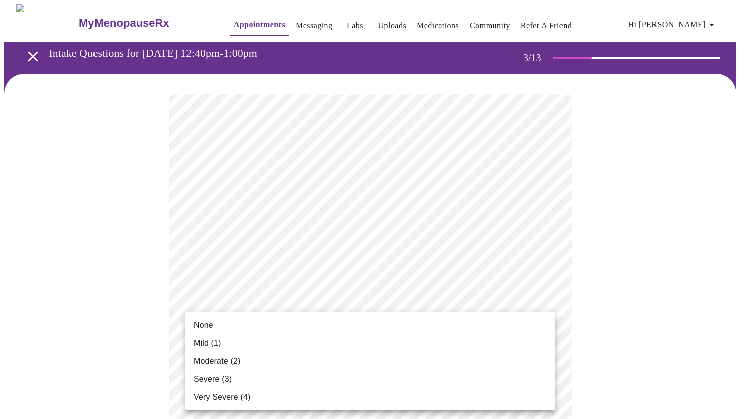
click at [314, 320] on li "None" at bounding box center [371, 325] width 370 height 18
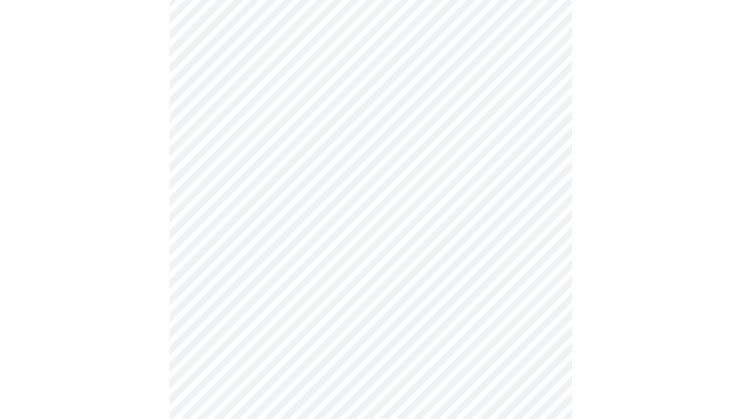
scroll to position [97, 0]
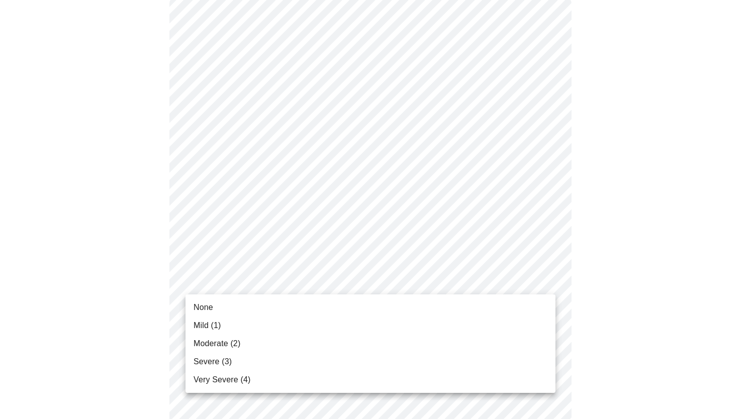
click at [220, 330] on span "Mild (1)" at bounding box center [208, 326] width 28 height 12
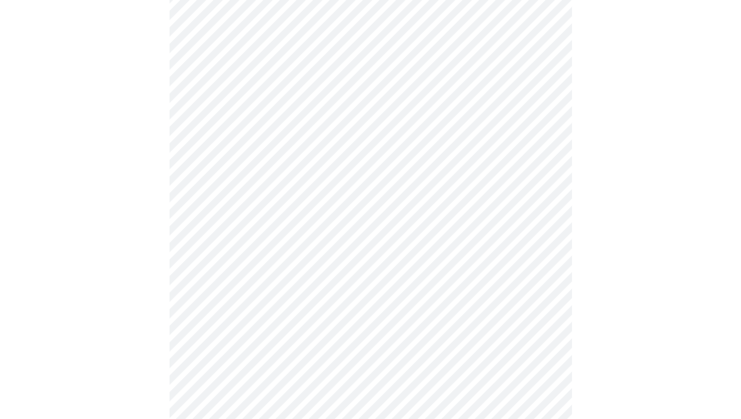
scroll to position [155, 0]
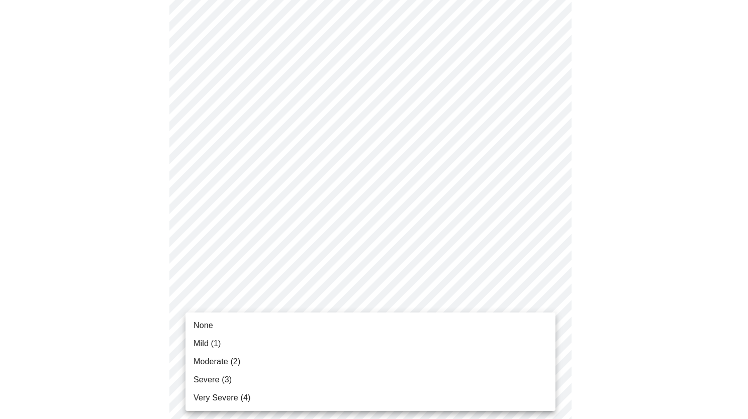
click at [232, 364] on span "Moderate (2)" at bounding box center [217, 362] width 47 height 12
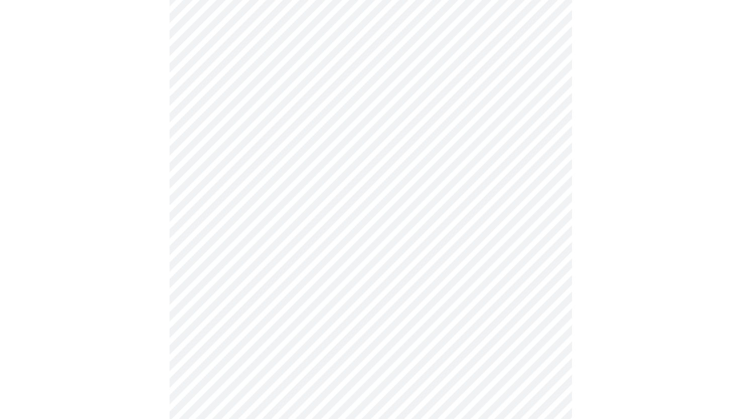
scroll to position [247, 0]
click at [418, 284] on body "MyMenopauseRx Appointments Messaging Labs Uploads Medications Community Refer a…" at bounding box center [370, 397] width 733 height 1281
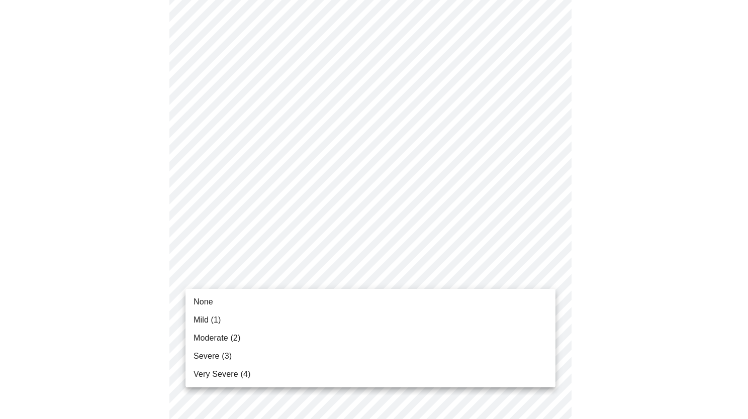
click at [384, 314] on li "Mild (1)" at bounding box center [371, 320] width 370 height 18
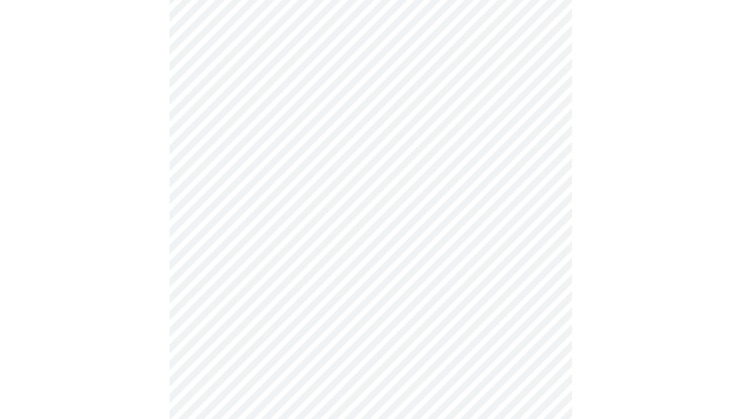
click at [479, 344] on body "MyMenopauseRx Appointments Messaging Labs Uploads Medications Community Refer a…" at bounding box center [370, 390] width 733 height 1267
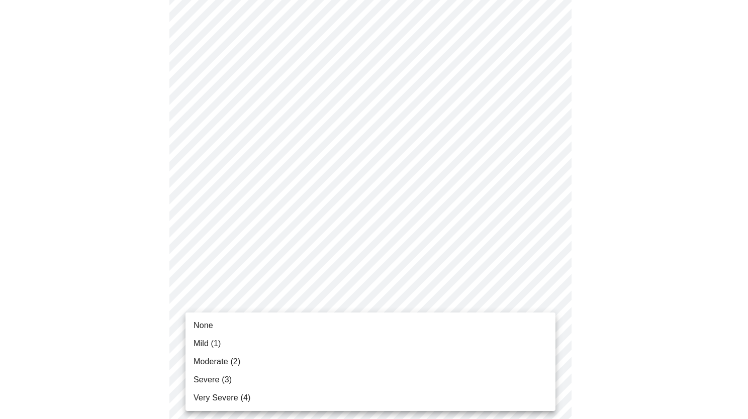
click at [292, 344] on li "Mild (1)" at bounding box center [371, 344] width 370 height 18
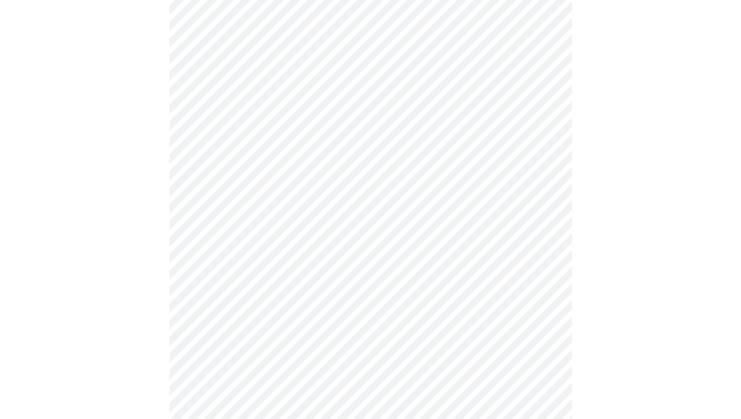
scroll to position [358, 0]
click at [466, 316] on body "MyMenopauseRx Appointments Messaging Labs Uploads Medications Community Refer a…" at bounding box center [370, 272] width 733 height 1253
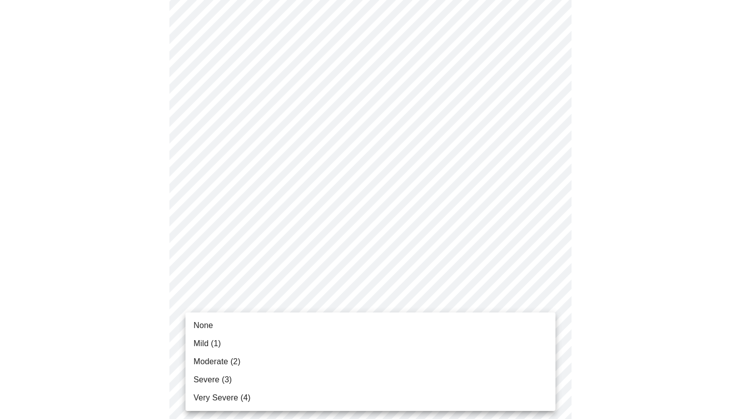
click at [225, 363] on span "Moderate (2)" at bounding box center [217, 362] width 47 height 12
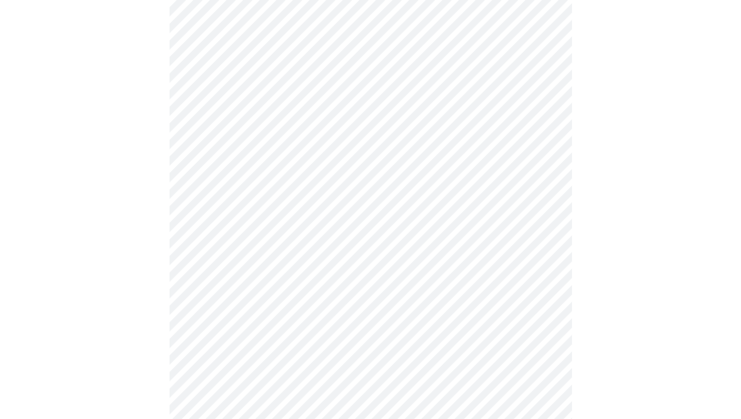
scroll to position [453, 0]
click at [200, 219] on body "MyMenopauseRx Appointments Messaging Labs Uploads Medications Community Refer a…" at bounding box center [370, 170] width 733 height 1238
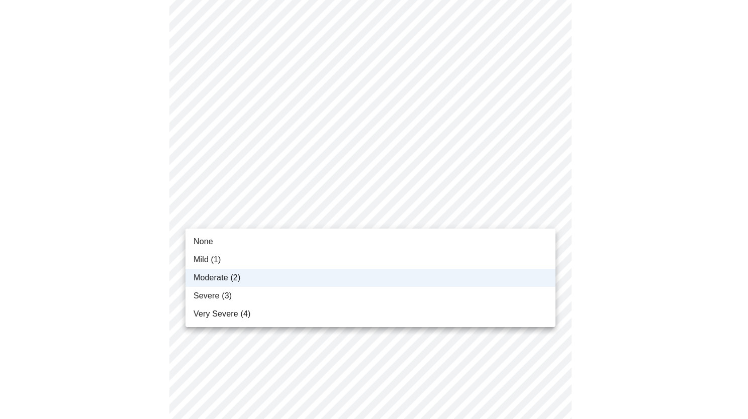
click at [199, 297] on span "Severe (3)" at bounding box center [213, 296] width 38 height 12
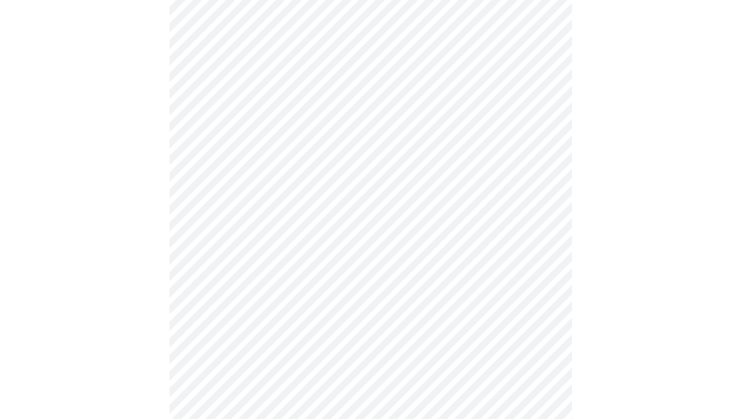
click at [202, 306] on body "MyMenopauseRx Appointments Messaging Labs Uploads Medications Community Refer a…" at bounding box center [370, 170] width 733 height 1238
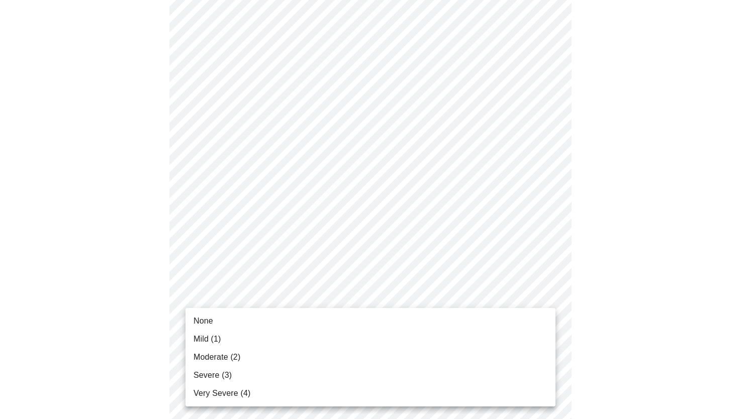
click at [199, 341] on span "Mild (1)" at bounding box center [208, 339] width 28 height 12
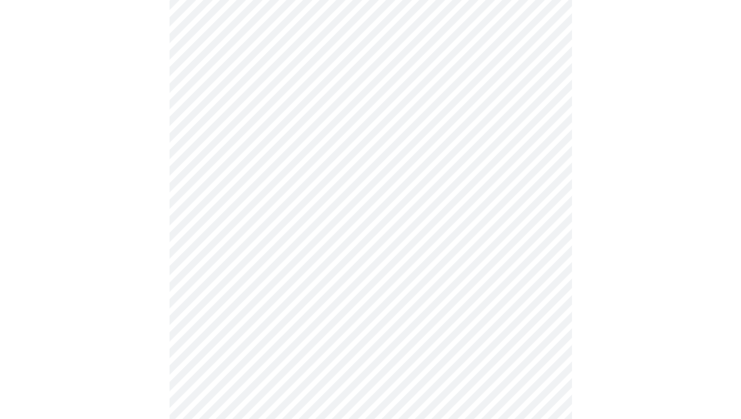
scroll to position [527, 0]
click at [197, 307] on body "MyMenopauseRx Appointments Messaging Labs Uploads Medications Community Refer a…" at bounding box center [370, 89] width 733 height 1224
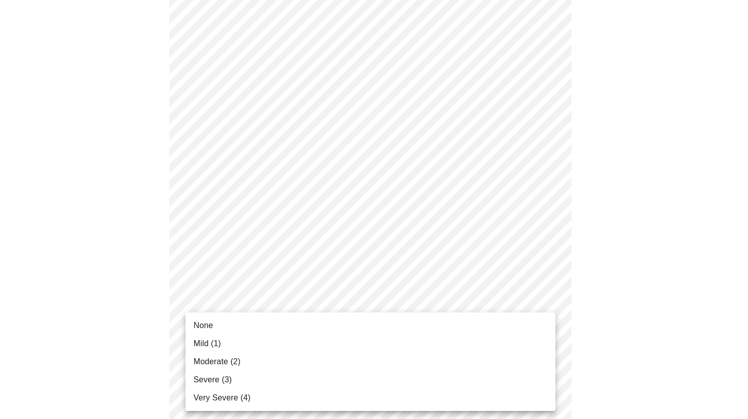
click at [198, 327] on span "None" at bounding box center [204, 326] width 20 height 12
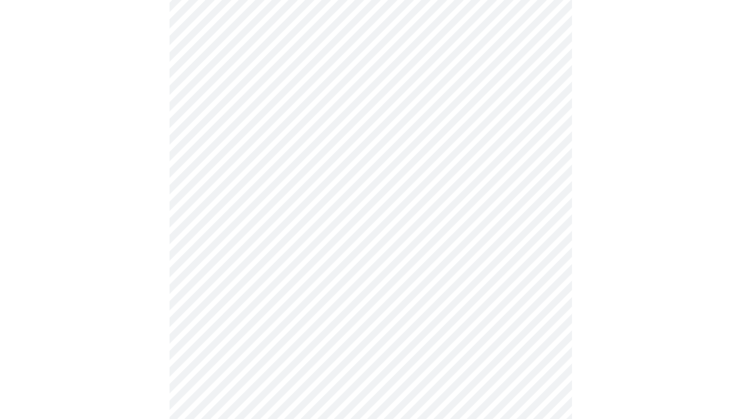
scroll to position [592, 0]
click at [201, 314] on body "MyMenopauseRx Appointments Messaging Labs Uploads Medications Community Refer a…" at bounding box center [370, 17] width 733 height 1210
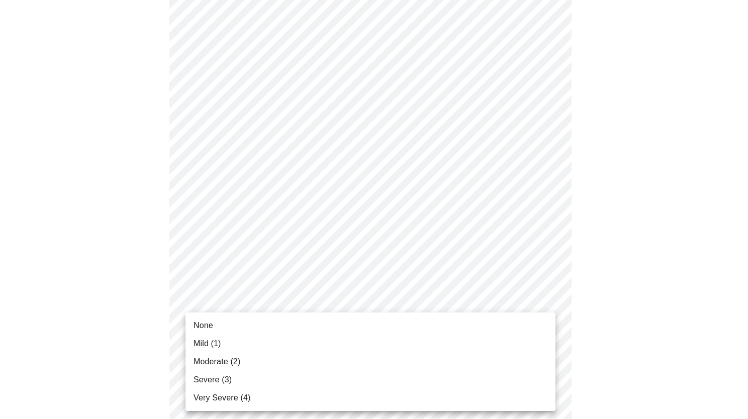
click at [198, 348] on span "Mild (1)" at bounding box center [208, 344] width 28 height 12
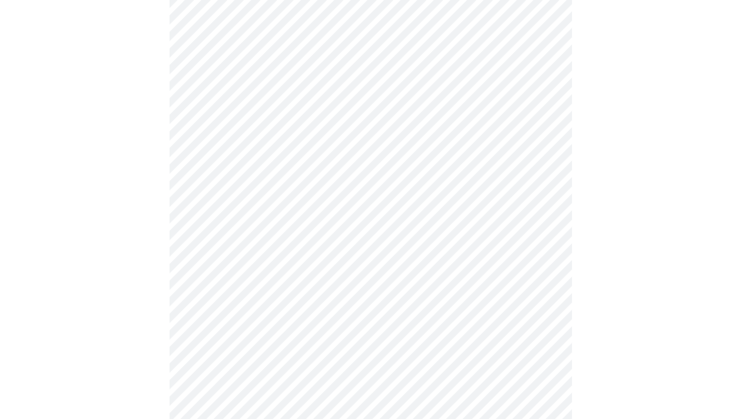
scroll to position [660, 0]
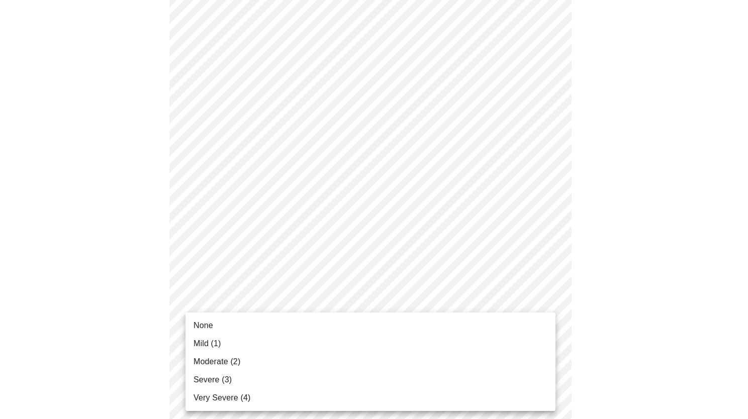
click at [198, 349] on span "Mild (1)" at bounding box center [208, 344] width 28 height 12
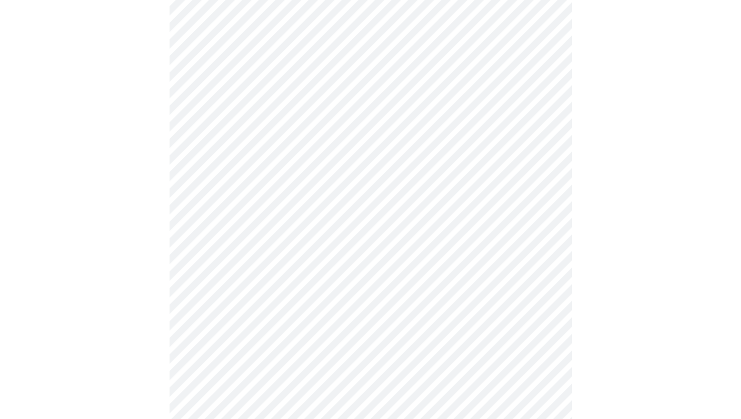
scroll to position [337, 0]
click at [531, 281] on body "MyMenopauseRx Appointments Messaging Labs Uploads Medications Community Refer a…" at bounding box center [370, 163] width 733 height 992
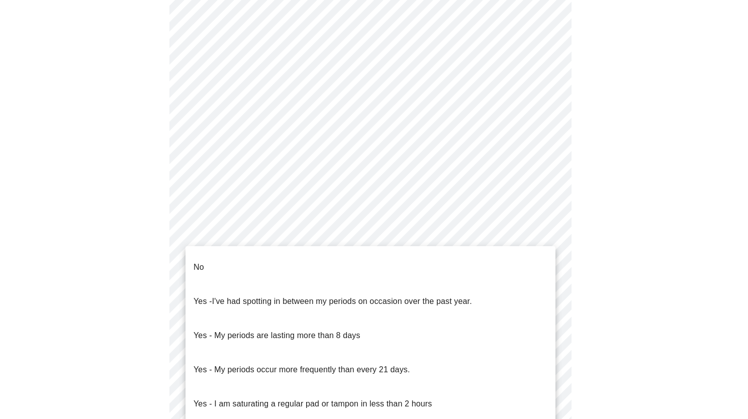
click at [201, 265] on span "No" at bounding box center [199, 267] width 11 height 28
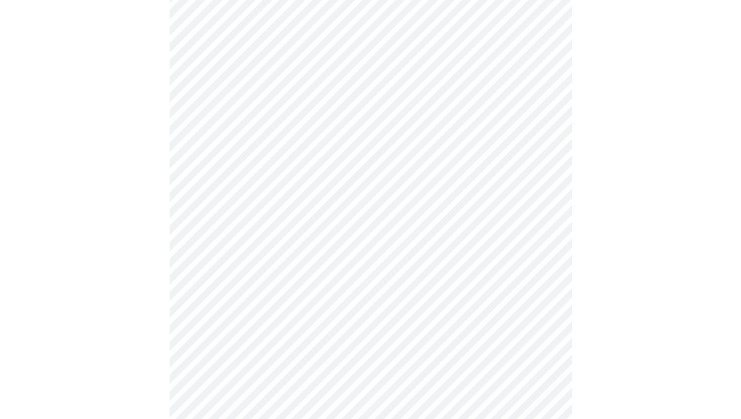
scroll to position [403, 0]
click at [521, 287] on body "MyMenopauseRx Appointments Messaging Labs Uploads Medications Community Refer a…" at bounding box center [370, 94] width 733 height 986
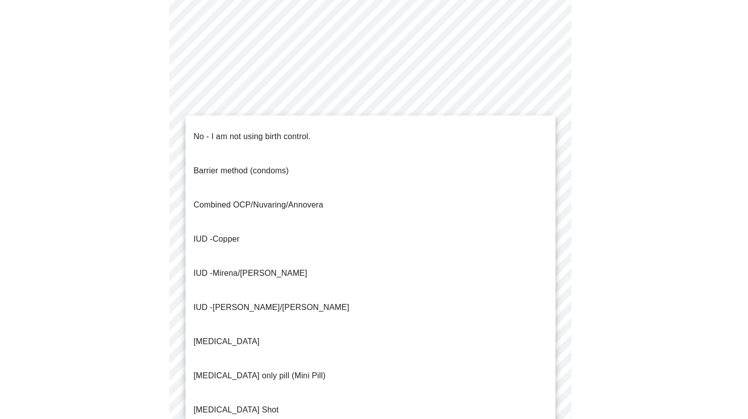
click at [200, 137] on span "No - I am not using birth control." at bounding box center [252, 137] width 117 height 28
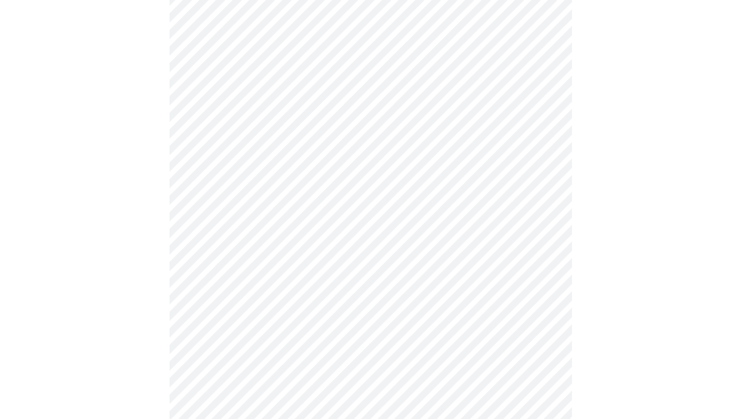
scroll to position [463, 0]
click at [513, 306] on body "MyMenopauseRx Appointments Messaging Labs Uploads Medications Community Refer a…" at bounding box center [370, 30] width 733 height 979
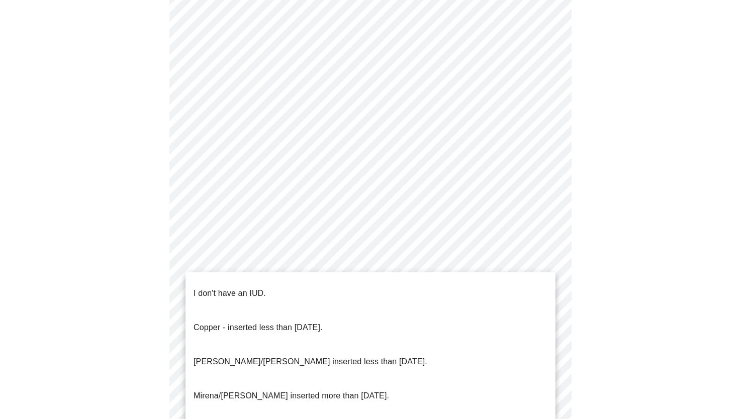
click at [200, 288] on p "I don't have an IUD." at bounding box center [230, 294] width 72 height 12
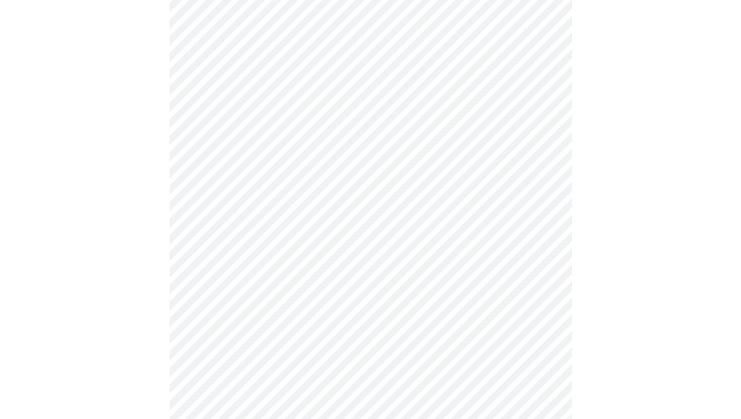
scroll to position [506, 0]
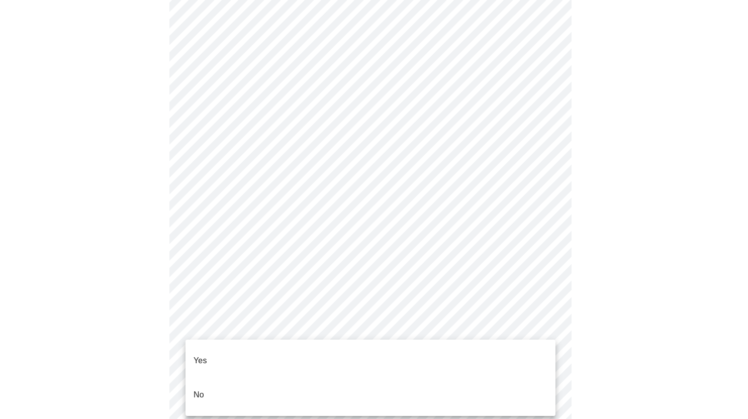
click at [661, 233] on div at bounding box center [374, 209] width 748 height 419
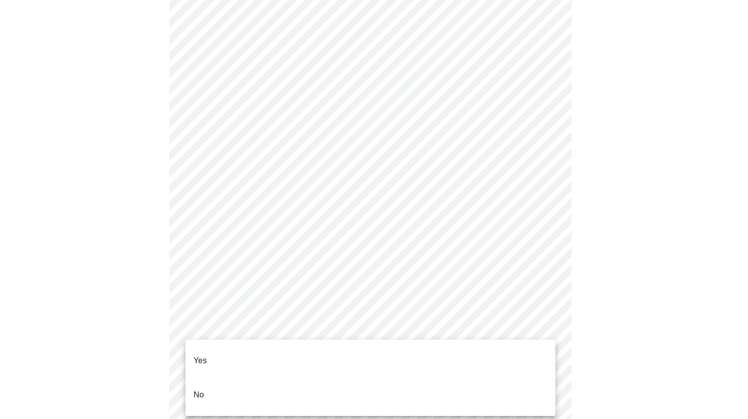
click at [201, 355] on p "Yes" at bounding box center [201, 361] width 14 height 12
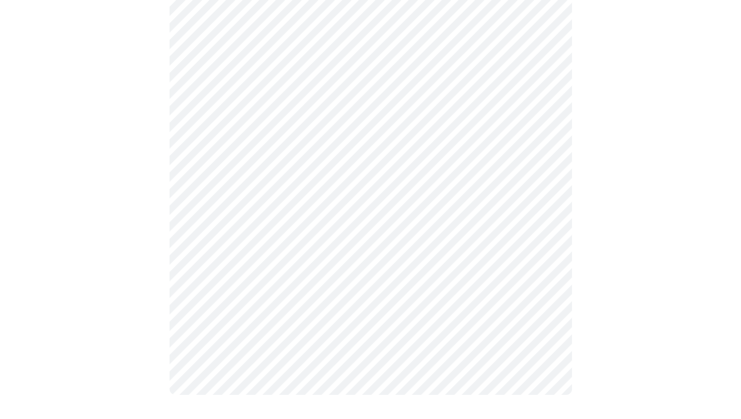
scroll to position [0, 0]
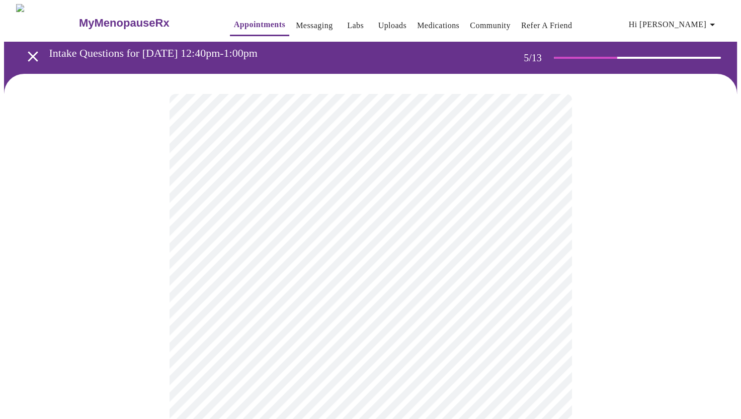
click at [530, 265] on body "MyMenopauseRx Appointments Messaging Labs Uploads Medications Community Refer a…" at bounding box center [370, 411] width 733 height 814
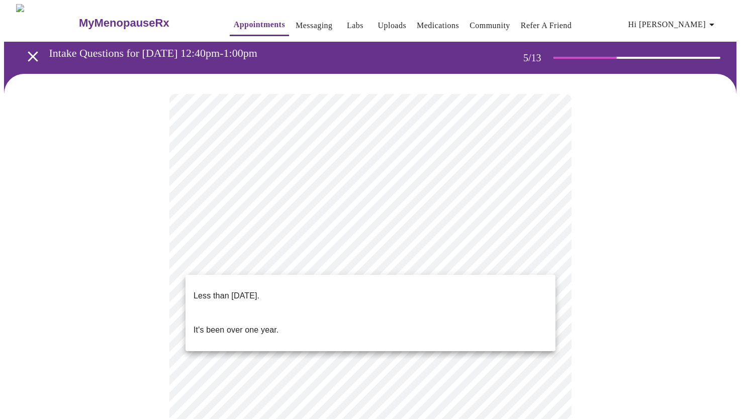
click at [200, 290] on p "Less than one year ago." at bounding box center [227, 296] width 66 height 12
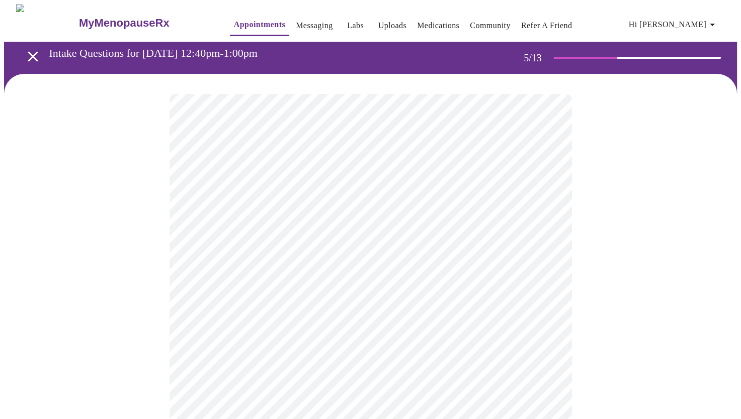
click at [535, 269] on body "MyMenopauseRx Appointments Messaging Labs Uploads Medications Community Refer a…" at bounding box center [370, 408] width 733 height 808
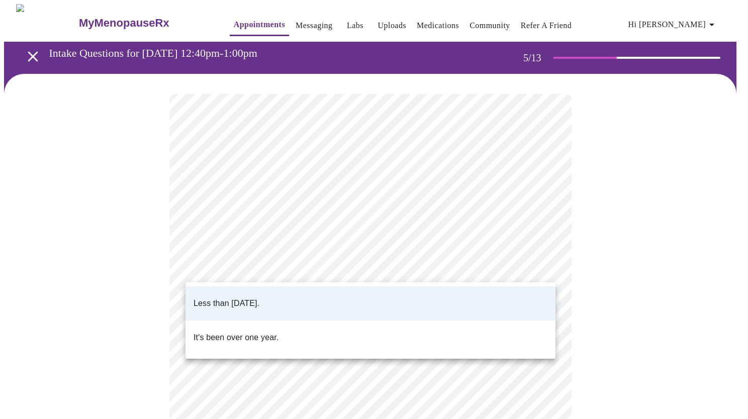
click at [627, 245] on div at bounding box center [374, 209] width 748 height 419
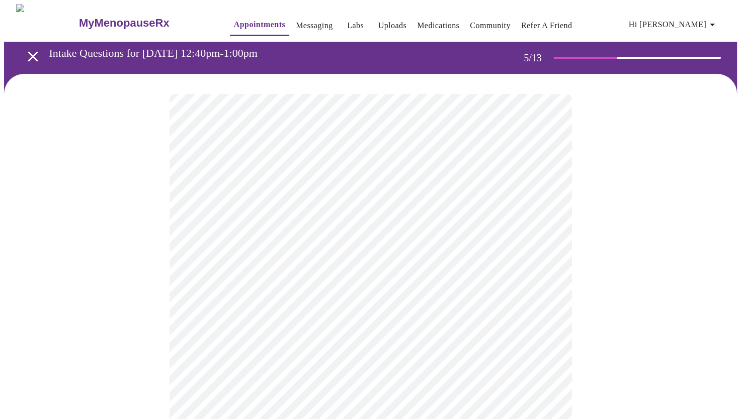
click at [500, 350] on body "MyMenopauseRx Appointments Messaging Labs Uploads Medications Community Refer a…" at bounding box center [370, 408] width 733 height 808
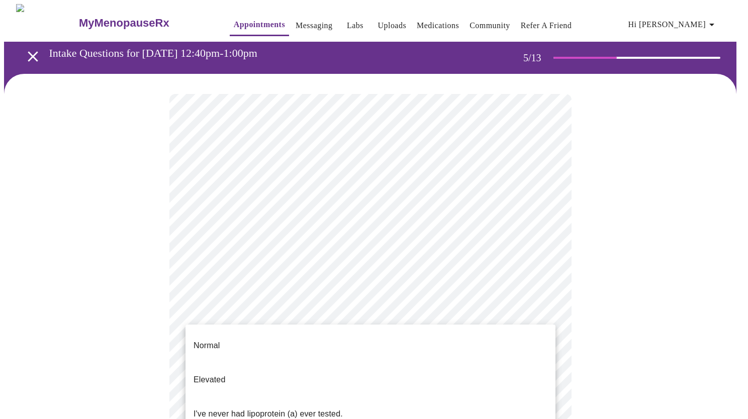
click at [202, 275] on div at bounding box center [374, 209] width 748 height 419
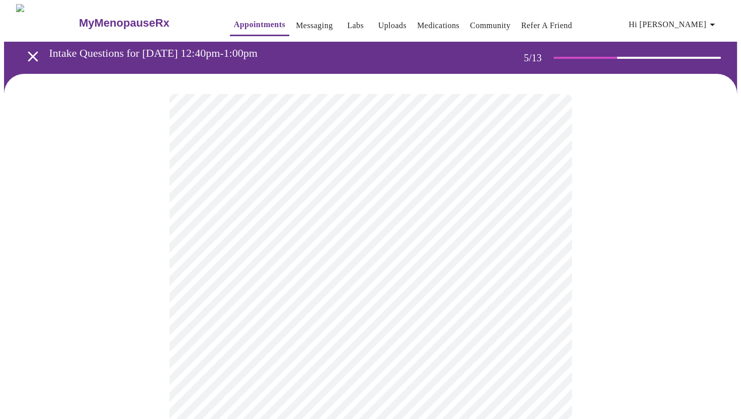
click at [494, 350] on body "MyMenopauseRx Appointments Messaging Labs Uploads Medications Community Refer a…" at bounding box center [370, 408] width 733 height 808
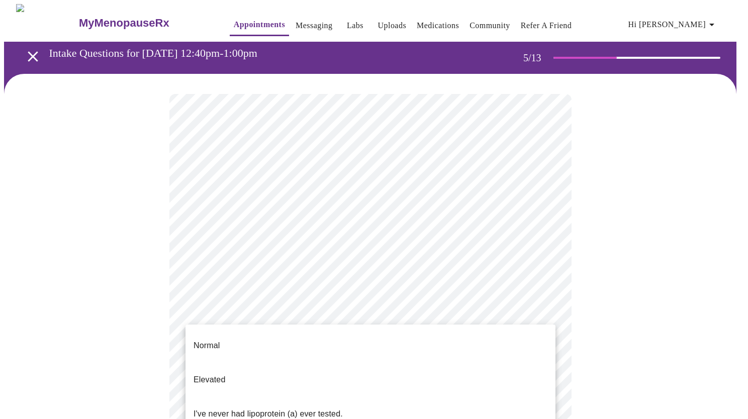
click at [315, 408] on p "I've never had lipoprotein (a) ever tested." at bounding box center [268, 414] width 149 height 12
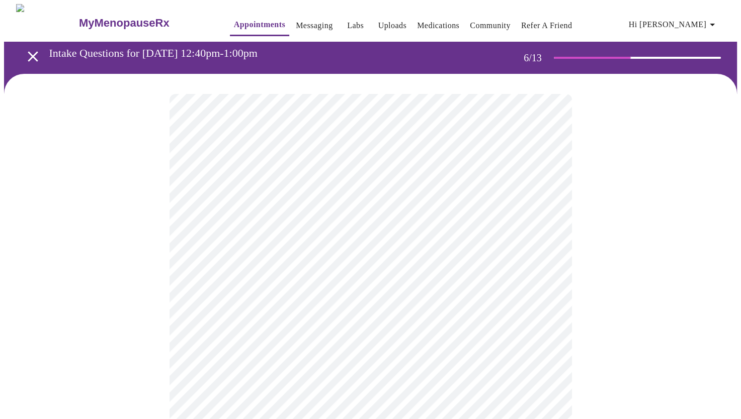
click at [440, 293] on body "MyMenopauseRx Appointments Messaging Labs Uploads Medications Community Refer a…" at bounding box center [370, 272] width 733 height 537
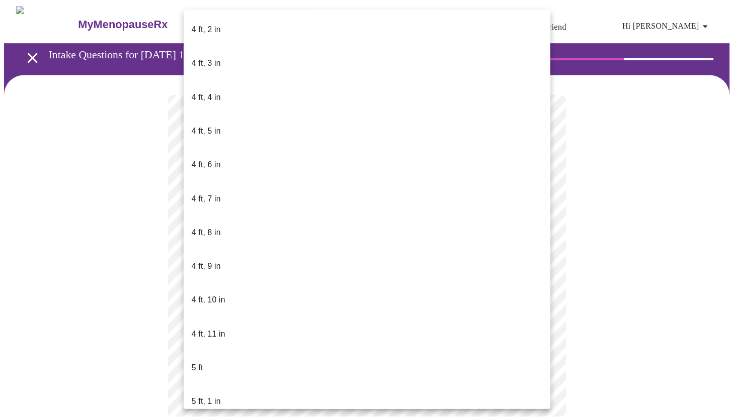
scroll to position [482, 0]
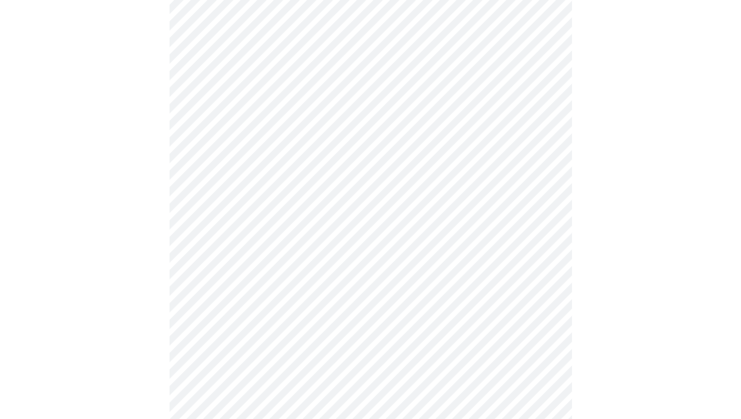
scroll to position [1334, 0]
click at [575, 167] on div at bounding box center [370, 227] width 733 height 3126
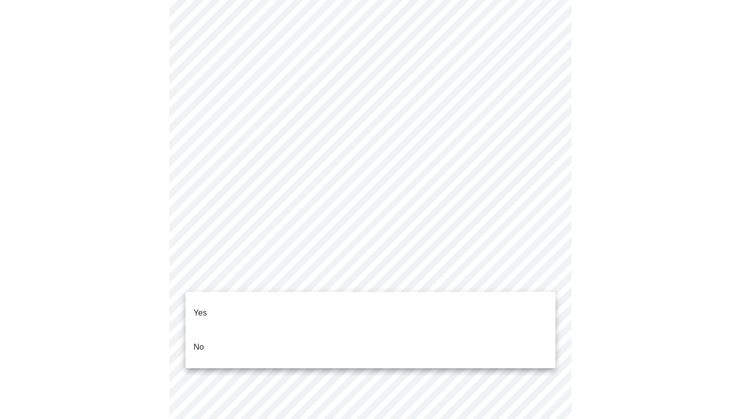
click at [205, 334] on li "No" at bounding box center [371, 347] width 370 height 34
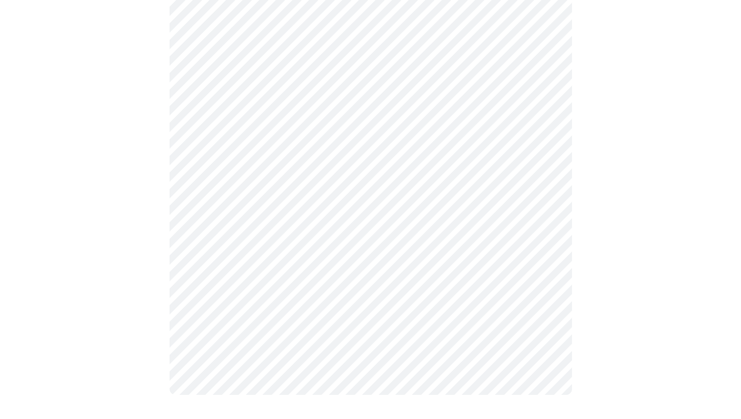
scroll to position [0, 0]
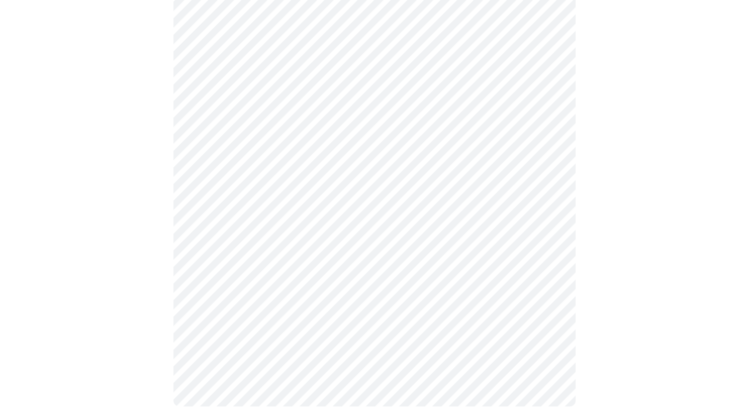
scroll to position [560, 0]
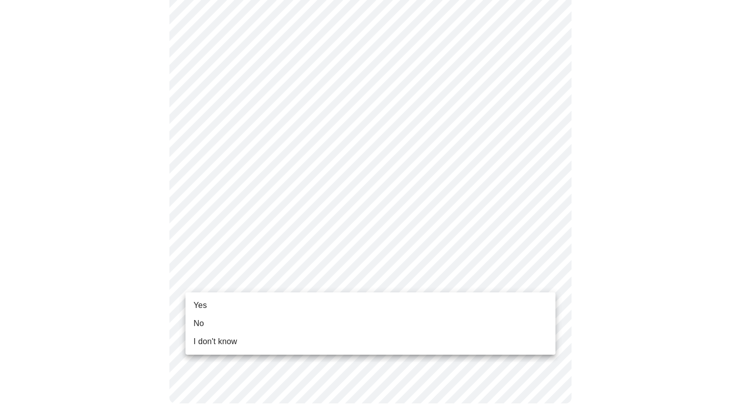
click at [501, 334] on li "I don't know" at bounding box center [371, 342] width 370 height 18
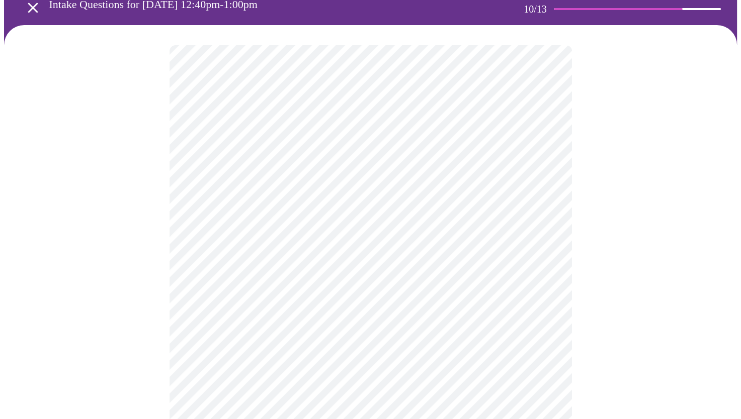
scroll to position [53, 0]
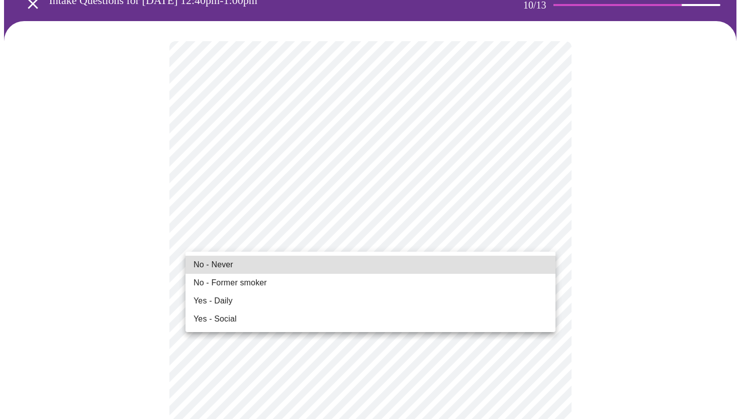
click at [234, 263] on li "No - Never" at bounding box center [371, 265] width 370 height 18
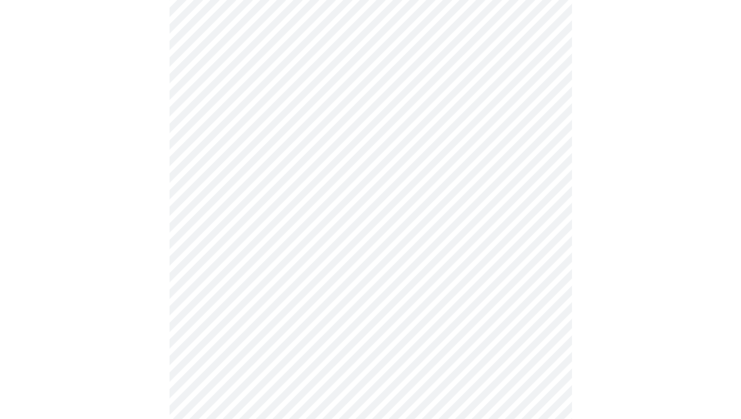
scroll to position [752, 0]
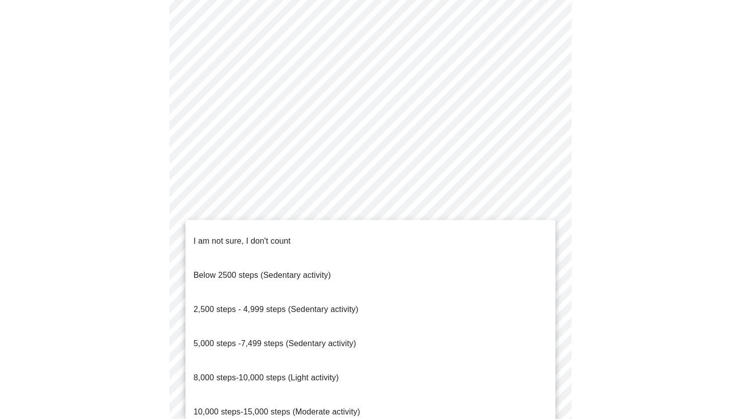
click at [322, 339] on span "5,000 steps -7,499 steps (Sedentary activity)" at bounding box center [275, 343] width 162 height 9
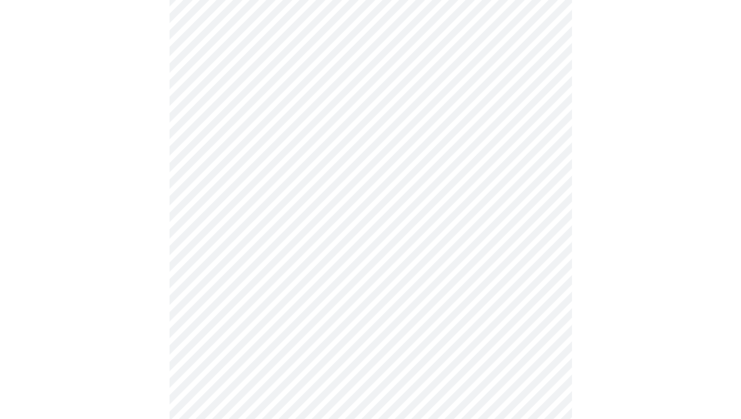
scroll to position [829, 0]
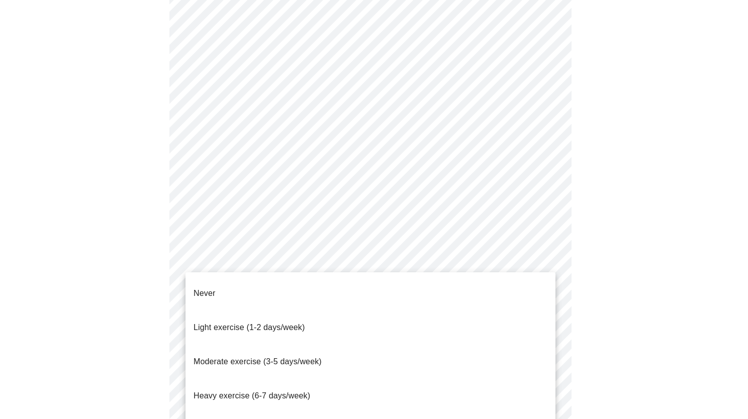
click at [382, 311] on li "Light exercise (1-2 days/week)" at bounding box center [371, 328] width 370 height 34
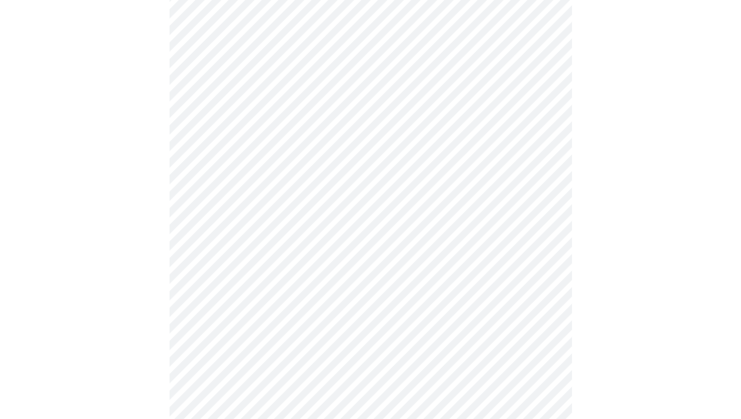
scroll to position [868, 0]
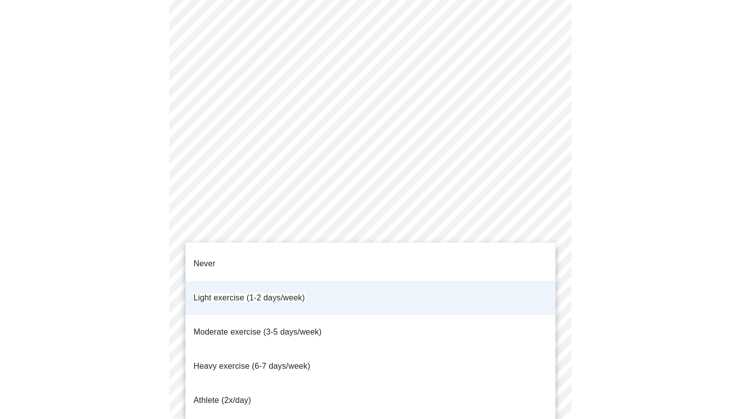
click at [395, 315] on li "Moderate exercise (3-5 days/week)" at bounding box center [371, 332] width 370 height 34
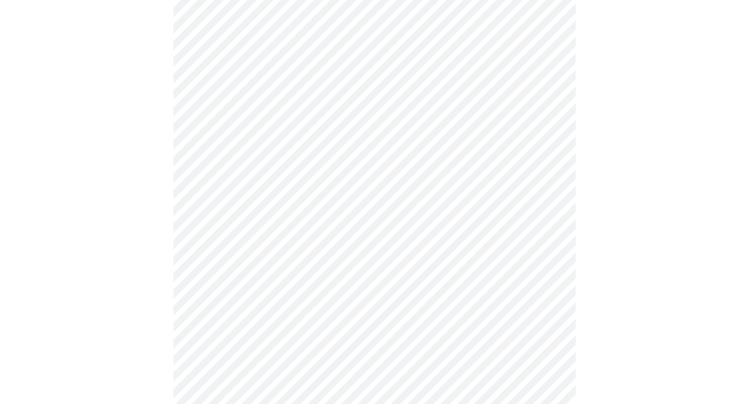
scroll to position [883, 0]
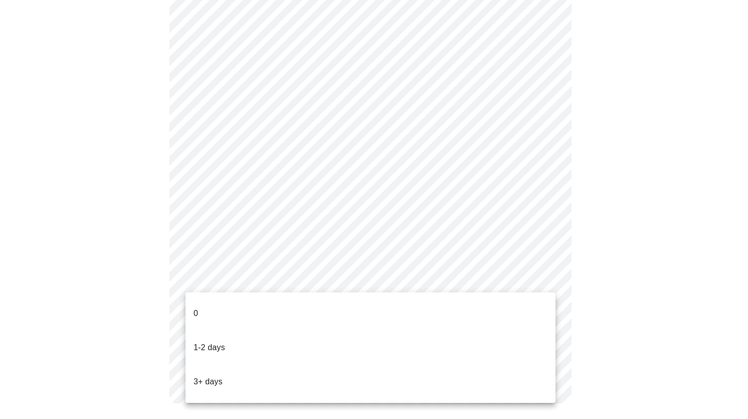
click at [453, 223] on div at bounding box center [374, 209] width 748 height 419
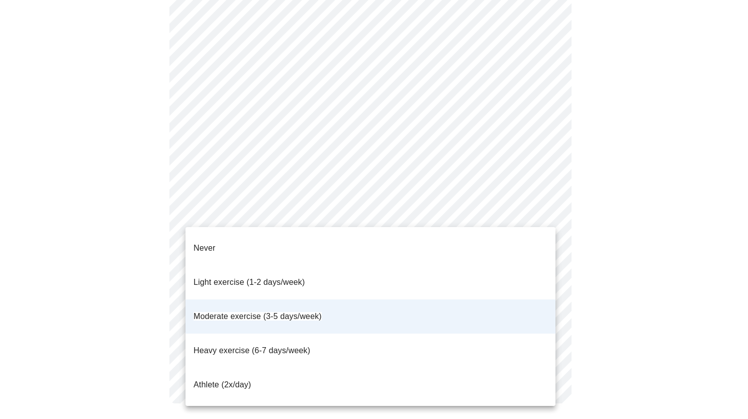
click at [366, 268] on li "Light exercise (1-2 days/week)" at bounding box center [371, 282] width 370 height 34
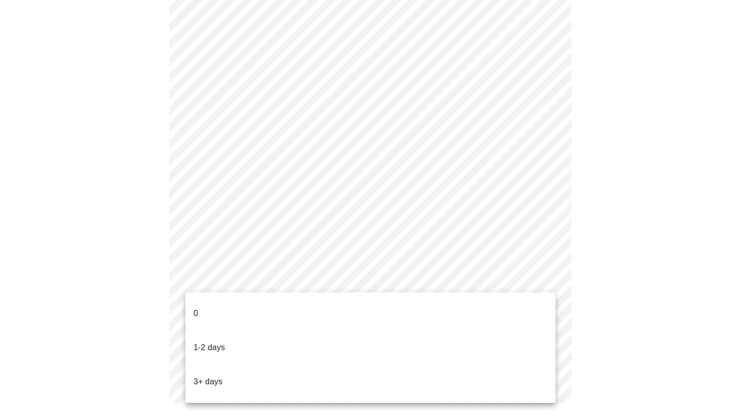
click at [367, 331] on li "1-2 days" at bounding box center [371, 348] width 370 height 34
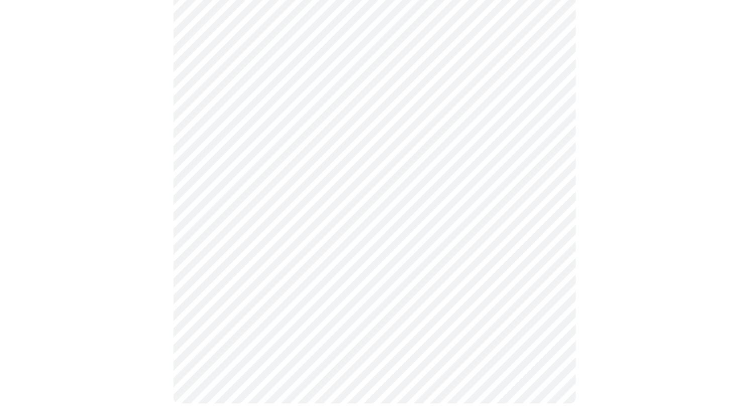
scroll to position [0, 0]
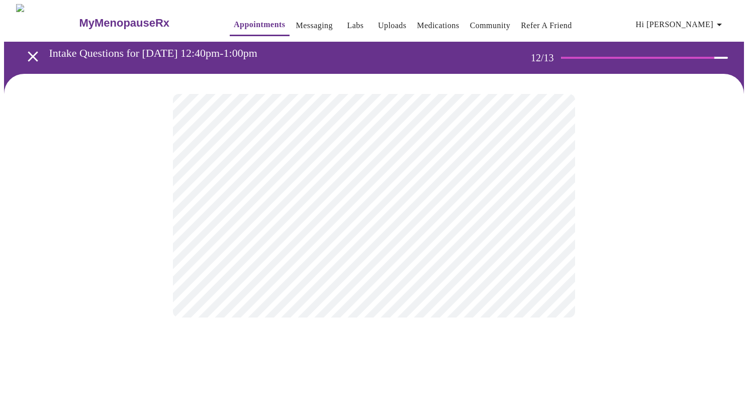
click at [541, 207] on body "MyMenopauseRx Appointments Messaging Labs Uploads Medications Community Refer a…" at bounding box center [374, 171] width 740 height 334
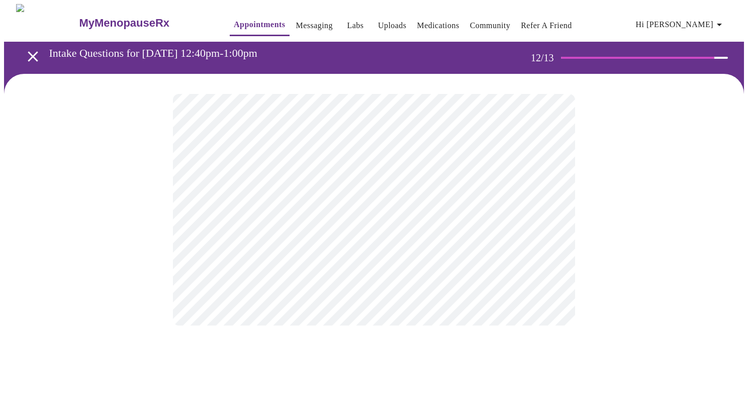
click at [469, 365] on div "Facebook The HRT Club Instagram Google LinkedIn Billboard Drove by the Wheaton …" at bounding box center [374, 209] width 748 height 419
click at [471, 346] on div "MyMenopauseRx Appointments Messaging Labs Uploads Medications Community Refer a…" at bounding box center [374, 175] width 740 height 342
click at [528, 216] on body "MyMenopauseRx Appointments Messaging Labs Uploads Medications Community Refer a…" at bounding box center [374, 175] width 740 height 342
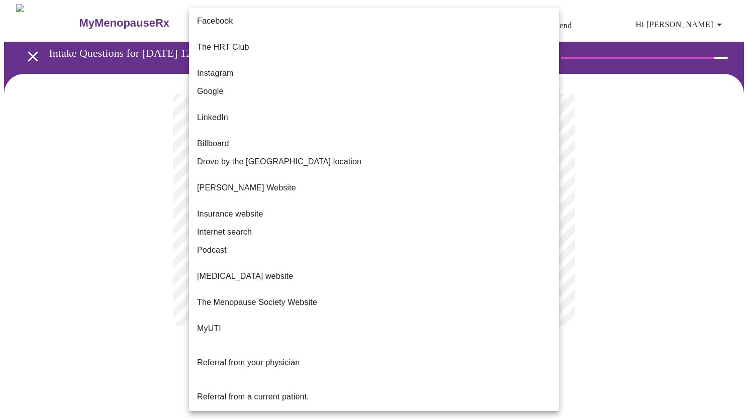
click at [394, 346] on li "Referral from your physician" at bounding box center [374, 363] width 370 height 34
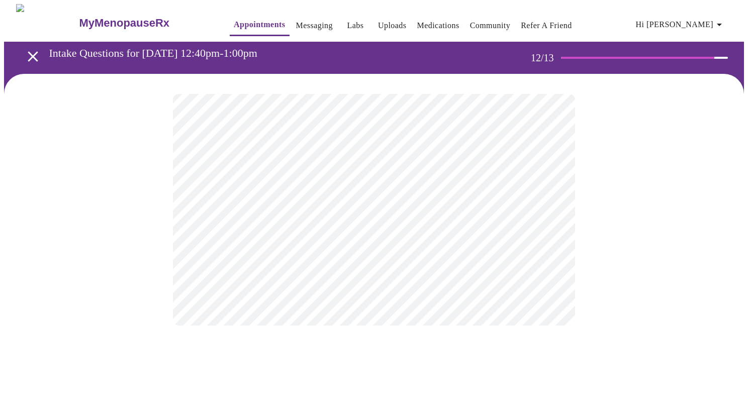
click at [536, 225] on body "MyMenopauseRx Appointments Messaging Labs Uploads Medications Community Refer a…" at bounding box center [374, 175] width 740 height 342
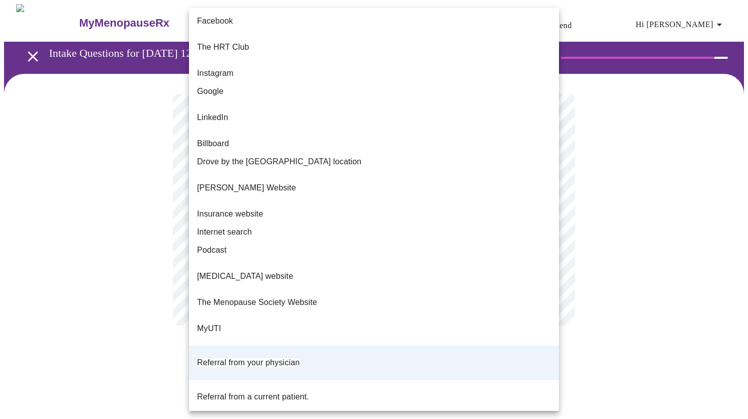
click at [627, 245] on div at bounding box center [374, 209] width 748 height 419
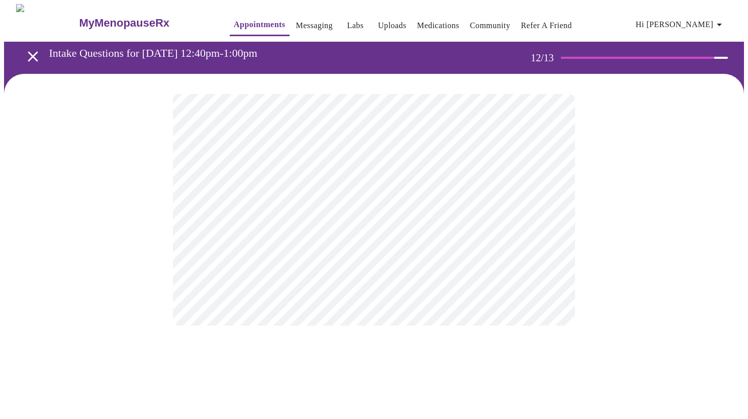
click at [513, 216] on body "MyMenopauseRx Appointments Messaging Labs Uploads Medications Community Refer a…" at bounding box center [374, 175] width 740 height 342
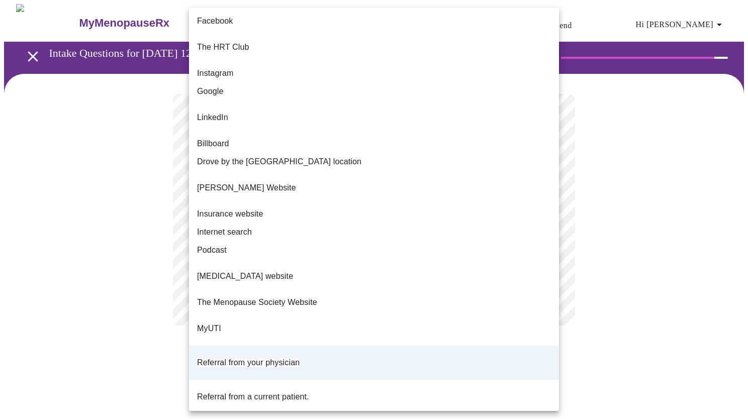
scroll to position [21, 0]
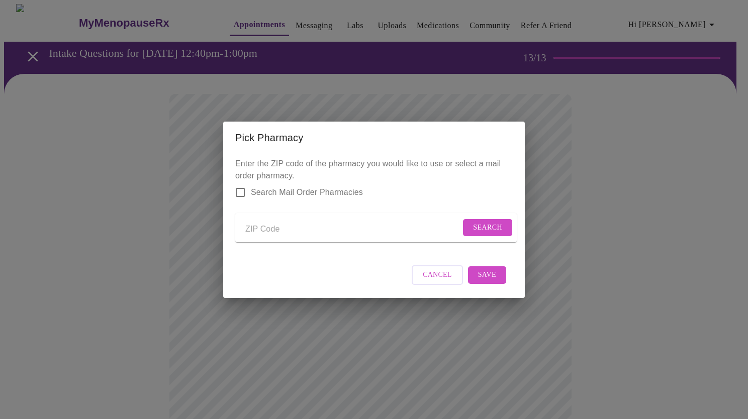
click at [349, 225] on input "Send a message to your care team" at bounding box center [352, 230] width 215 height 16
type input "60564"
click at [332, 187] on span "Search Mail Order Pharmacies" at bounding box center [307, 193] width 112 height 12
click at [251, 186] on input "Search Mail Order Pharmacies" at bounding box center [240, 192] width 21 height 21
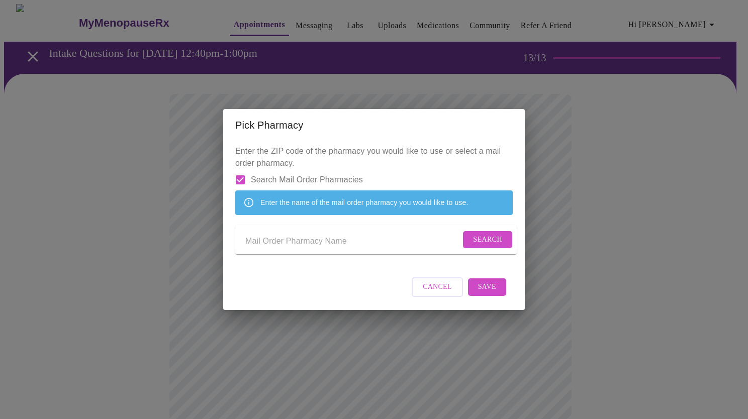
click at [243, 173] on input "Search Mail Order Pharmacies" at bounding box center [240, 179] width 21 height 21
checkbox input "false"
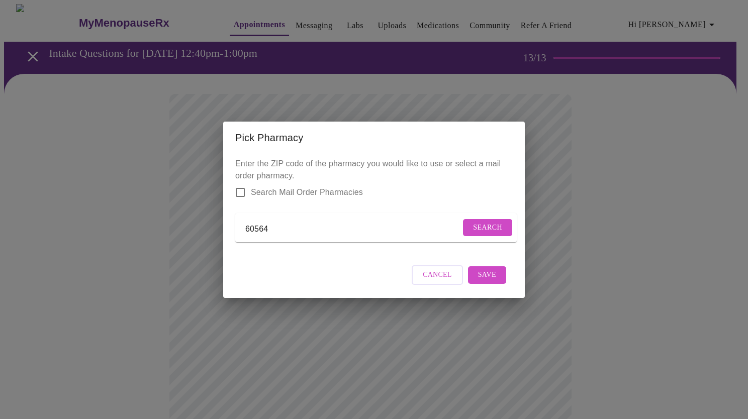
click at [484, 226] on span "Search" at bounding box center [487, 228] width 29 height 13
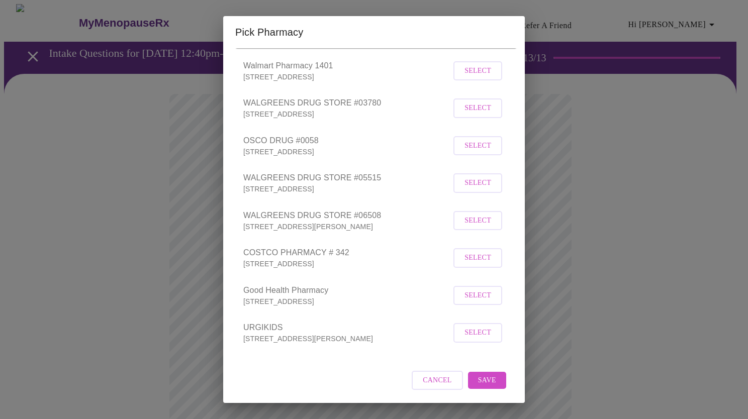
scroll to position [99, 0]
click at [645, 141] on div "Pick Pharmacy Enter the ZIP code of the pharmacy you would like to use or selec…" at bounding box center [374, 209] width 748 height 419
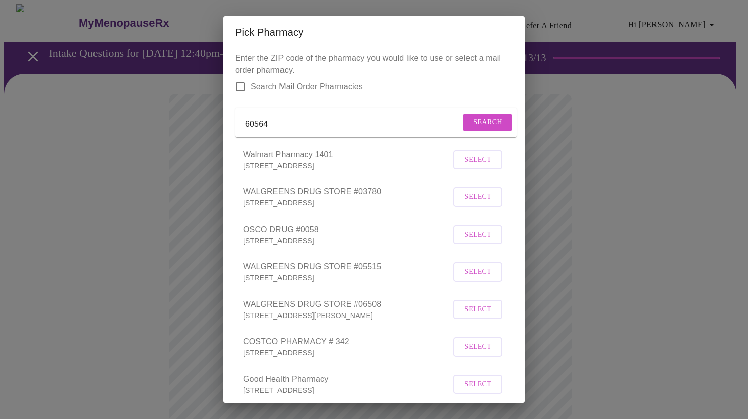
click at [341, 126] on input "60564" at bounding box center [352, 124] width 215 height 16
click at [479, 127] on span "Search" at bounding box center [487, 122] width 29 height 13
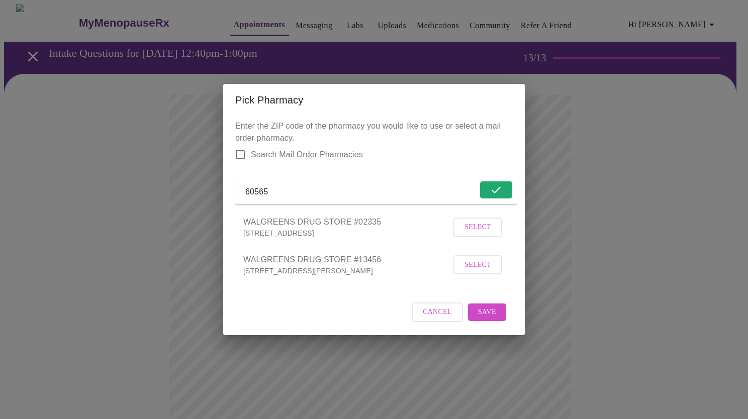
click at [403, 189] on input "60565" at bounding box center [361, 192] width 232 height 16
type input "60564"
click at [483, 188] on span "Search" at bounding box center [487, 190] width 29 height 13
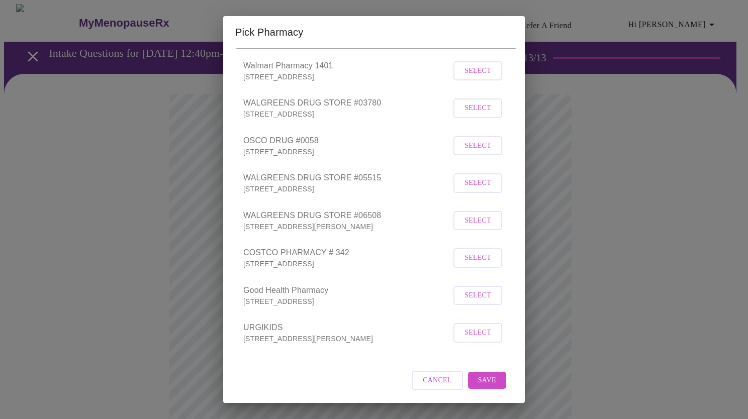
click at [479, 263] on span "Select" at bounding box center [478, 258] width 27 height 13
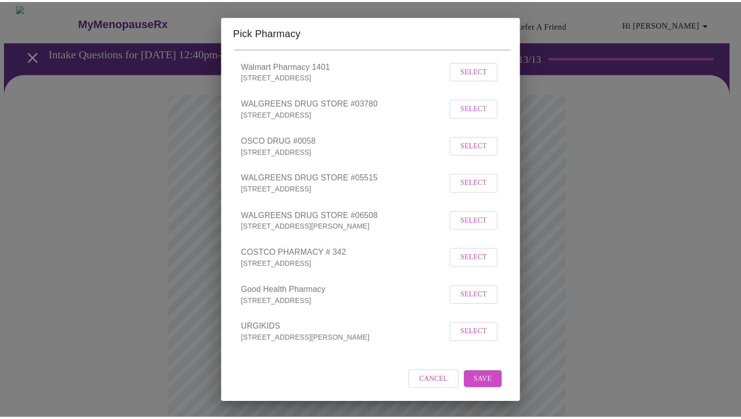
scroll to position [99, 0]
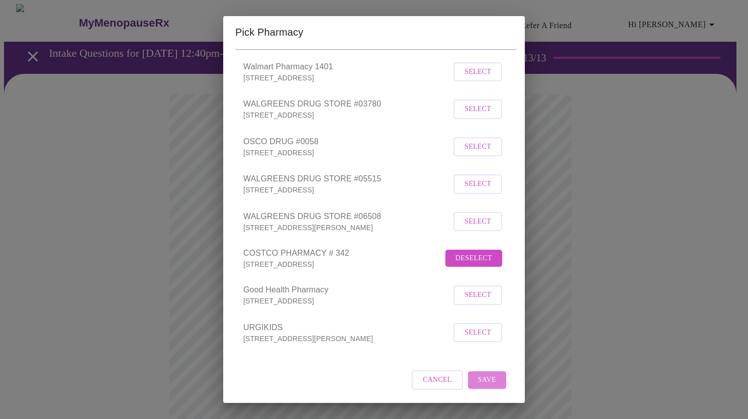
click at [481, 381] on span "Save" at bounding box center [487, 380] width 18 height 13
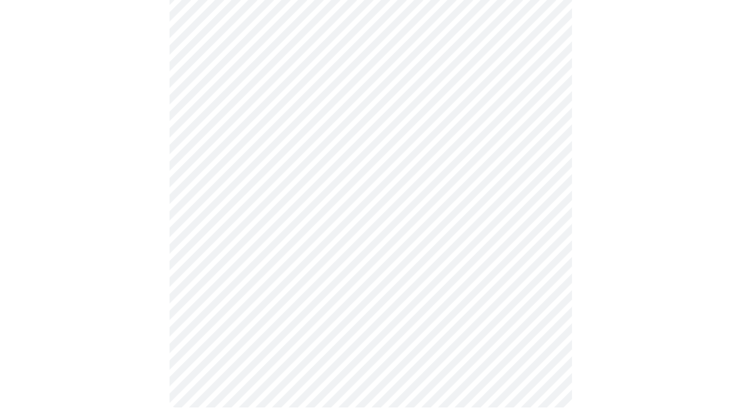
scroll to position [331, 0]
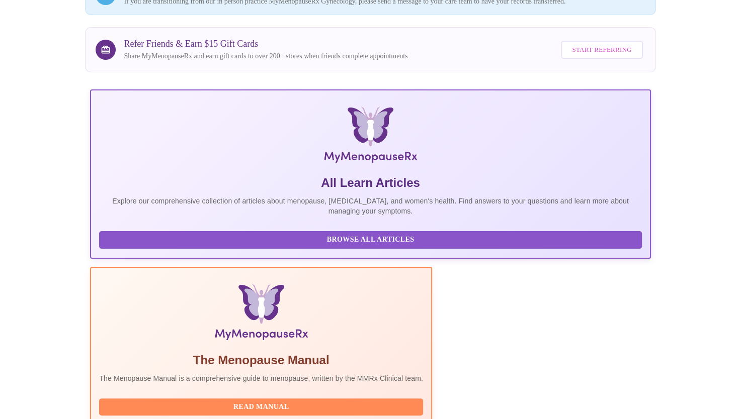
scroll to position [181, 0]
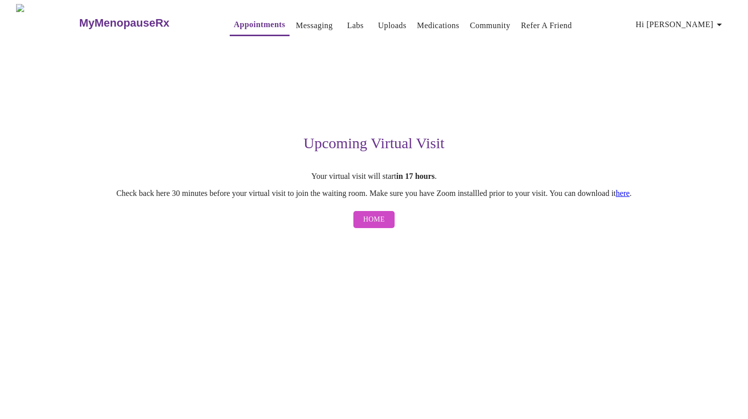
click at [378, 229] on button "Home" at bounding box center [374, 220] width 42 height 18
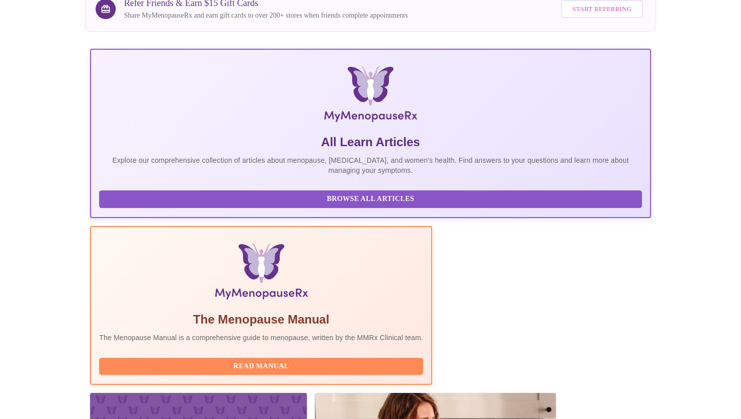
scroll to position [181, 0]
